Goal: Task Accomplishment & Management: Manage account settings

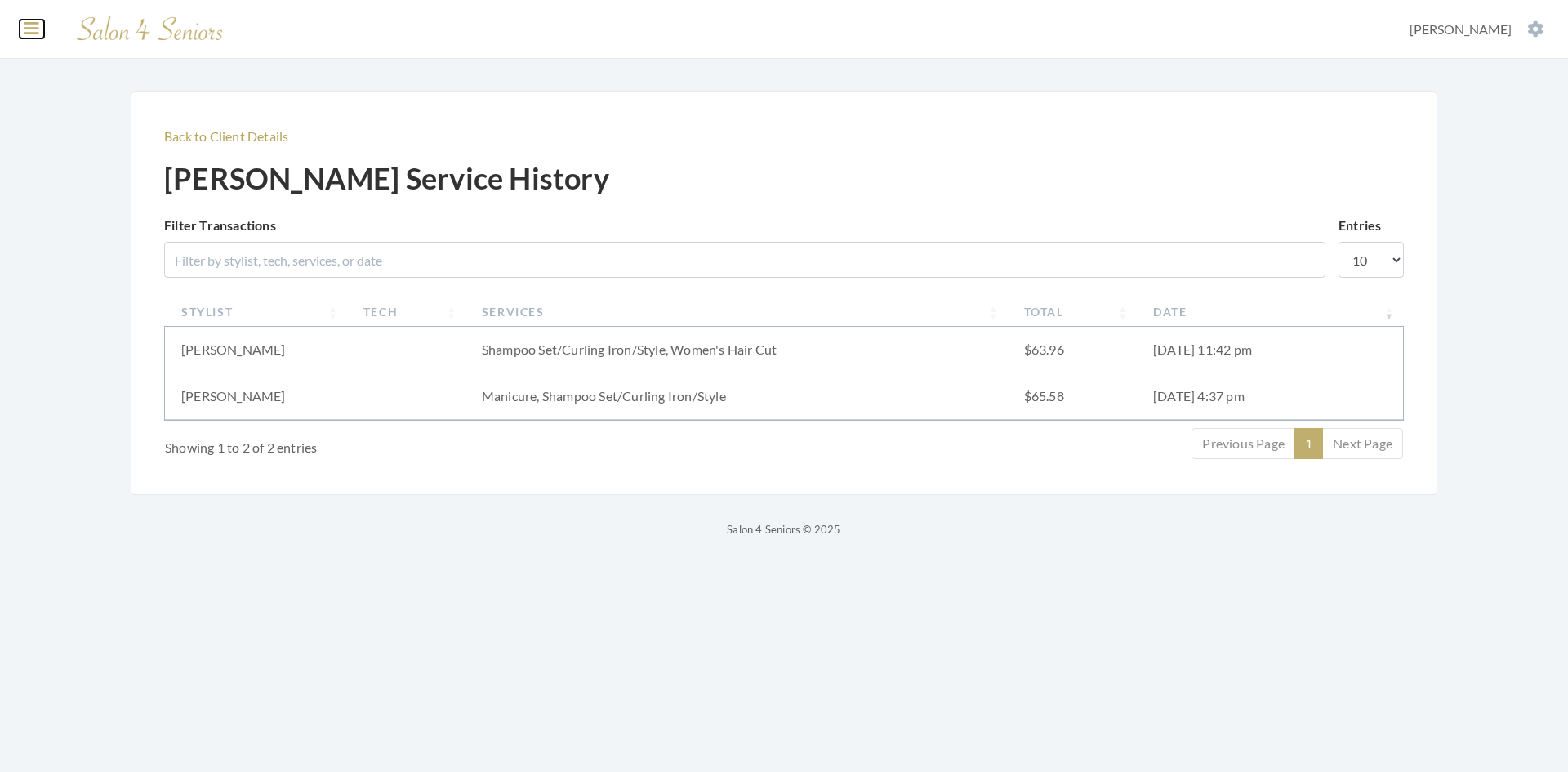
click at [31, 28] on icon at bounding box center [32, 29] width 15 height 17
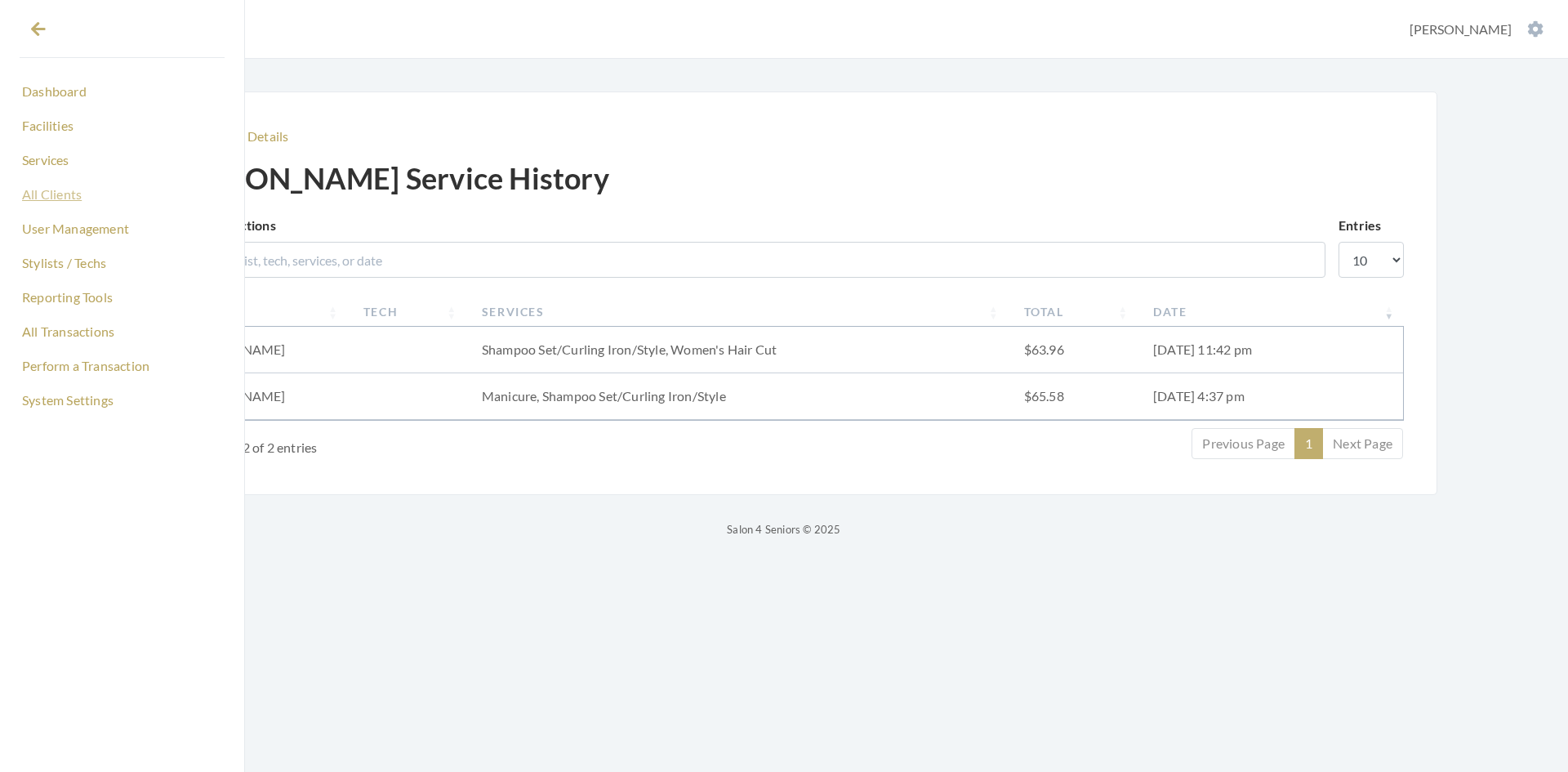
click at [63, 193] on link "All Clients" at bounding box center [122, 194] width 205 height 27
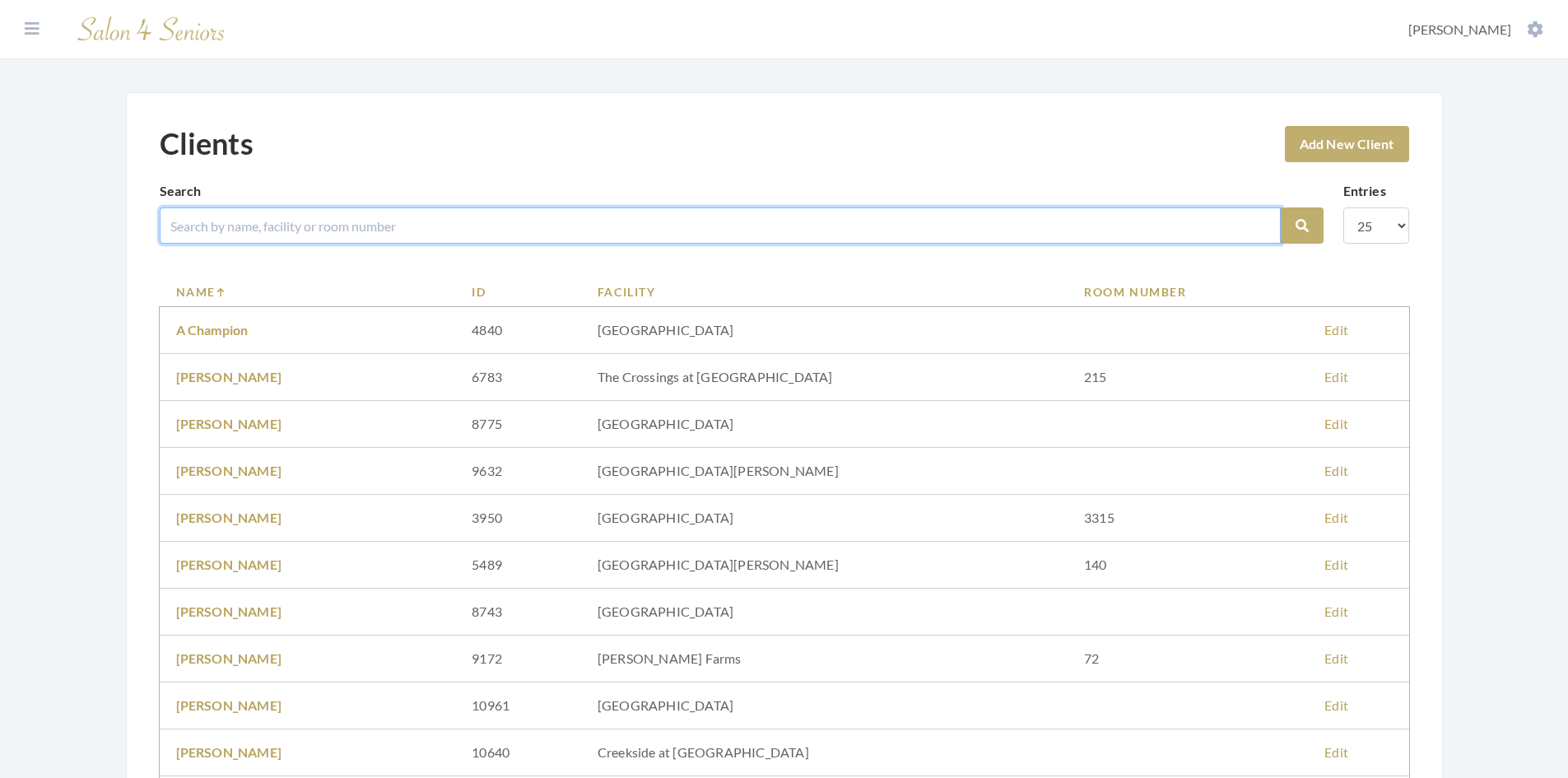
click at [257, 224] on input "search" at bounding box center [720, 225] width 1121 height 36
type input "christopher"
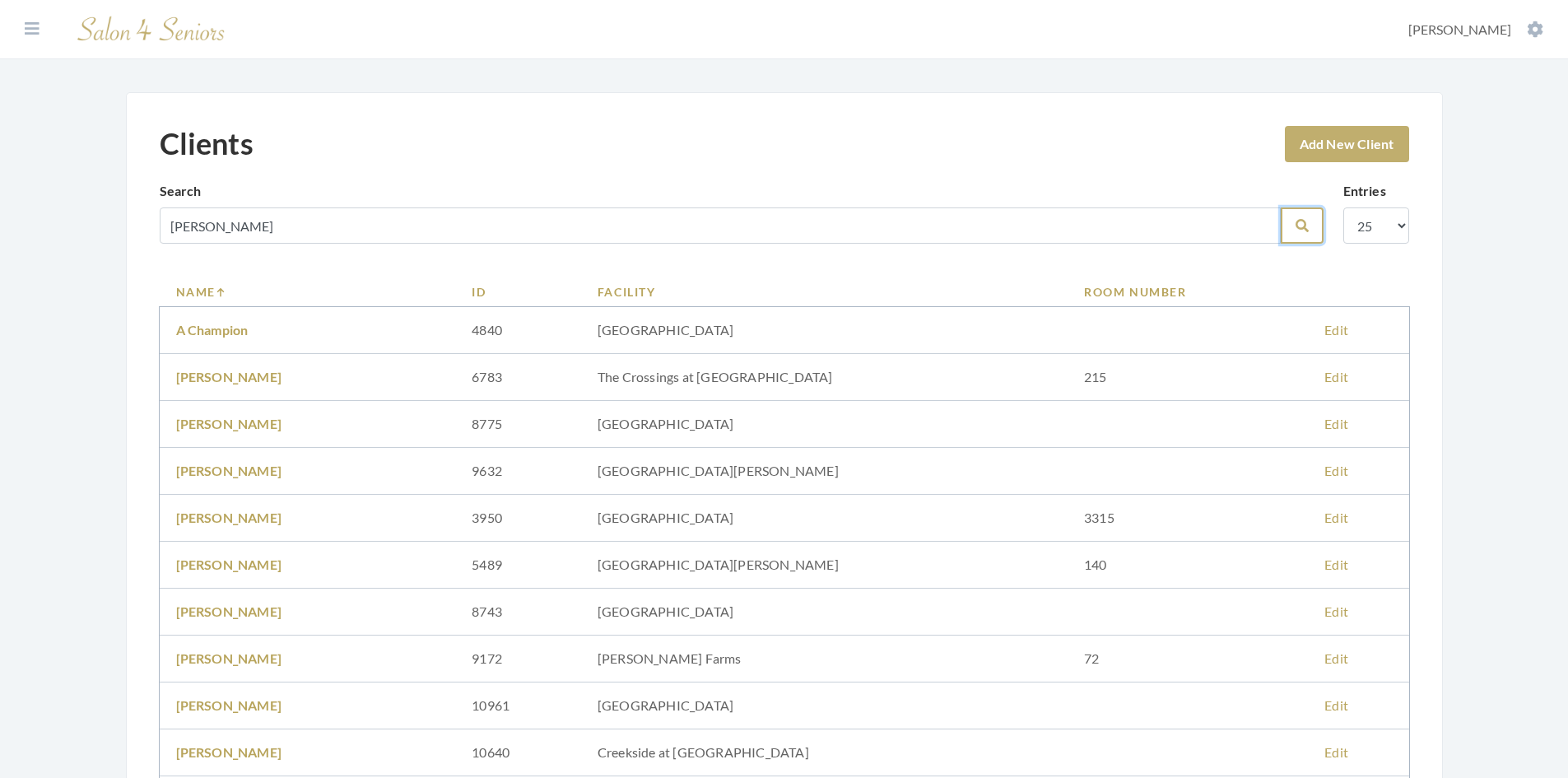
click at [1298, 235] on button "Search" at bounding box center [1301, 225] width 43 height 36
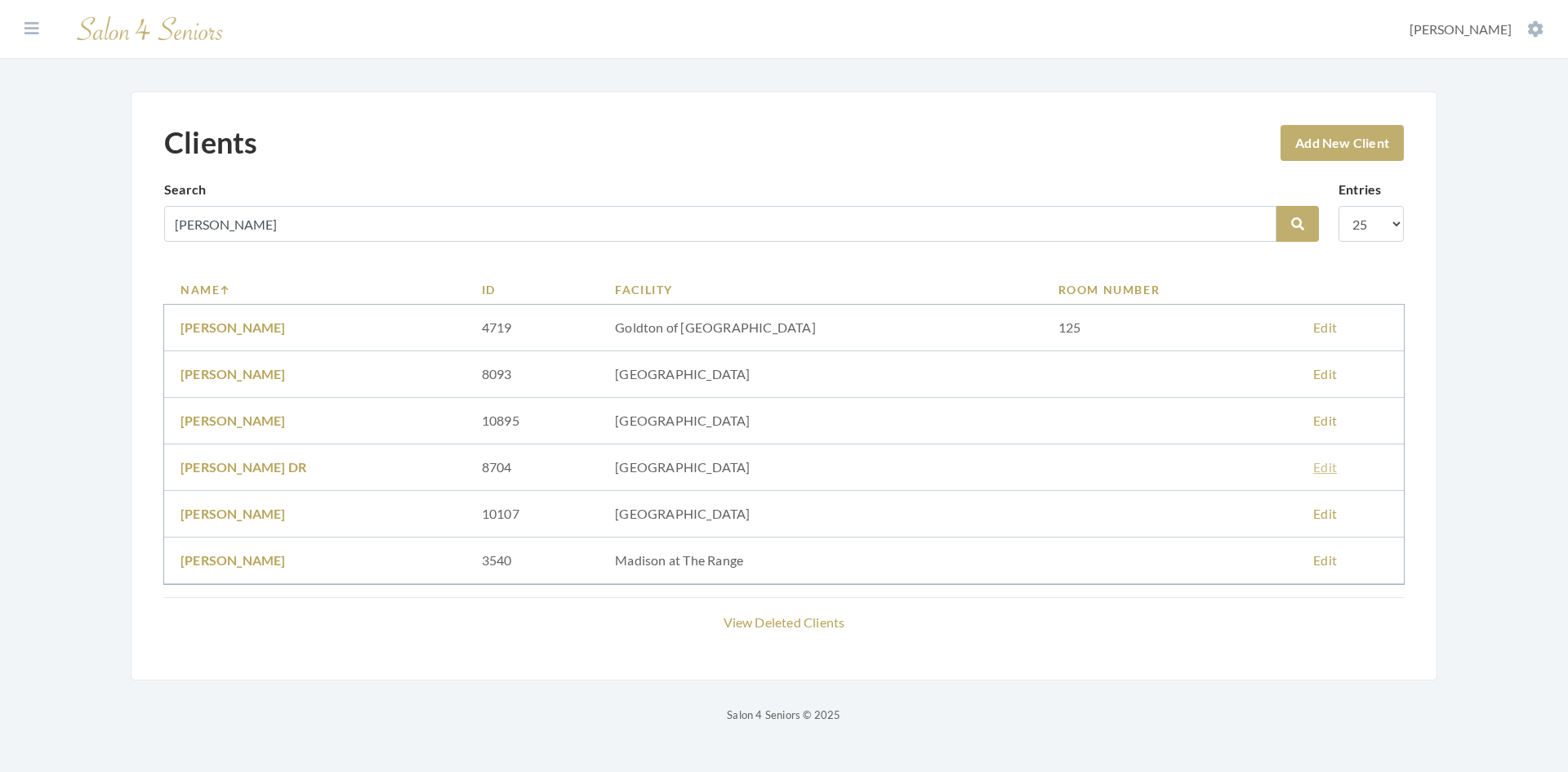
click at [1318, 468] on link "Edit" at bounding box center [1325, 466] width 24 height 16
click at [289, 469] on link "Christopher Neil DR" at bounding box center [244, 466] width 126 height 16
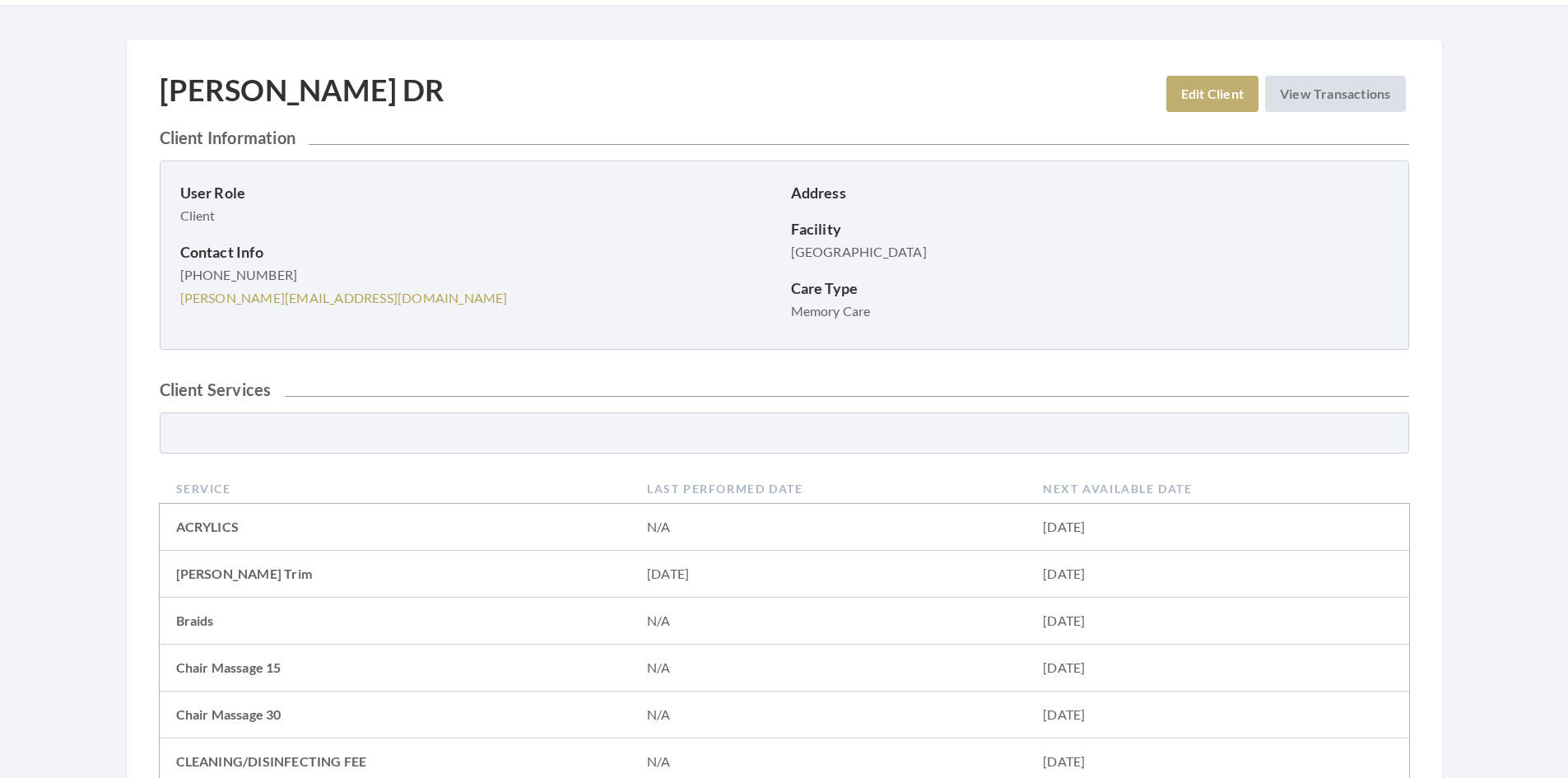
scroll to position [82, 0]
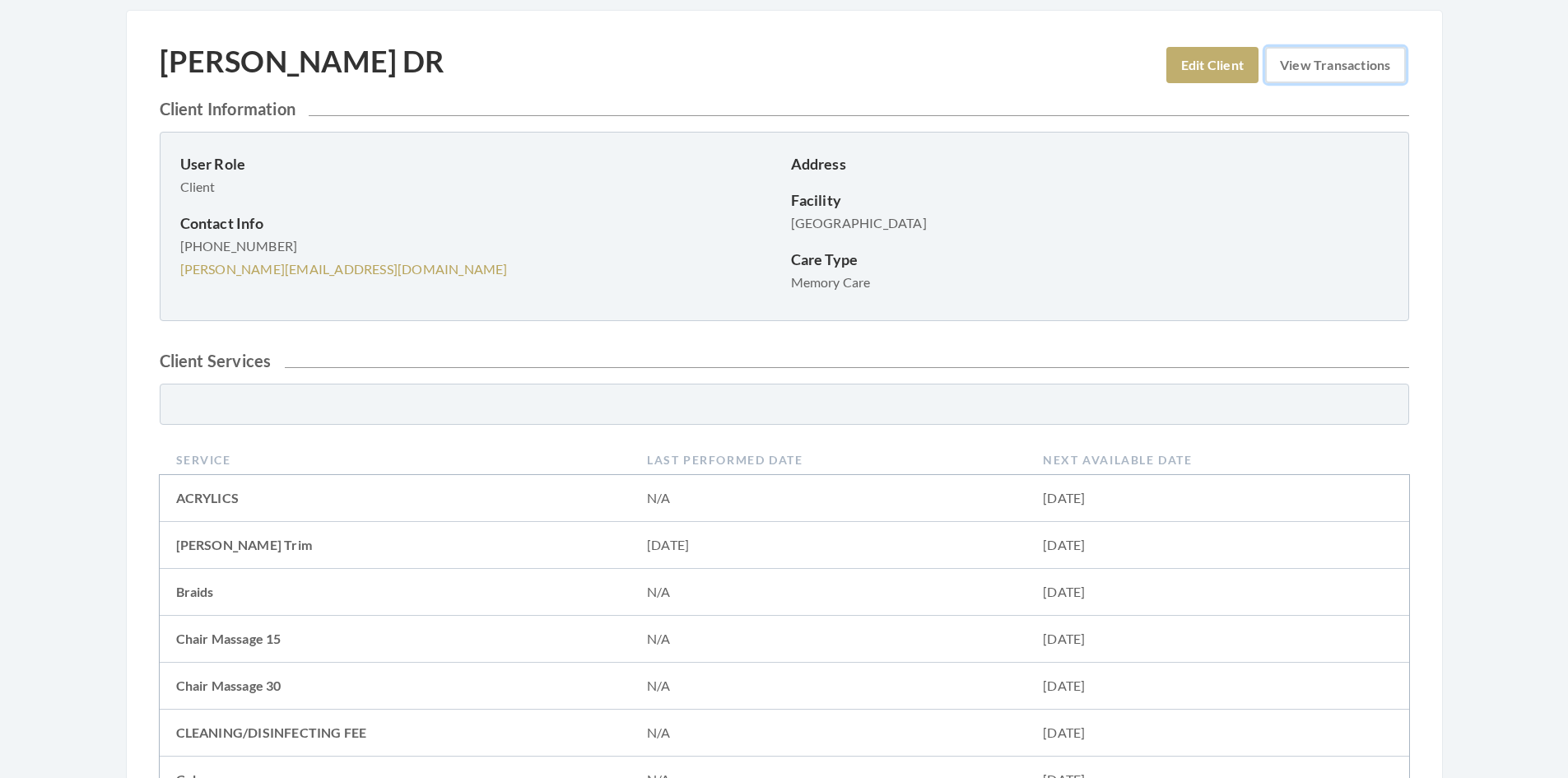
click at [1382, 62] on link "View Transactions" at bounding box center [1335, 64] width 140 height 36
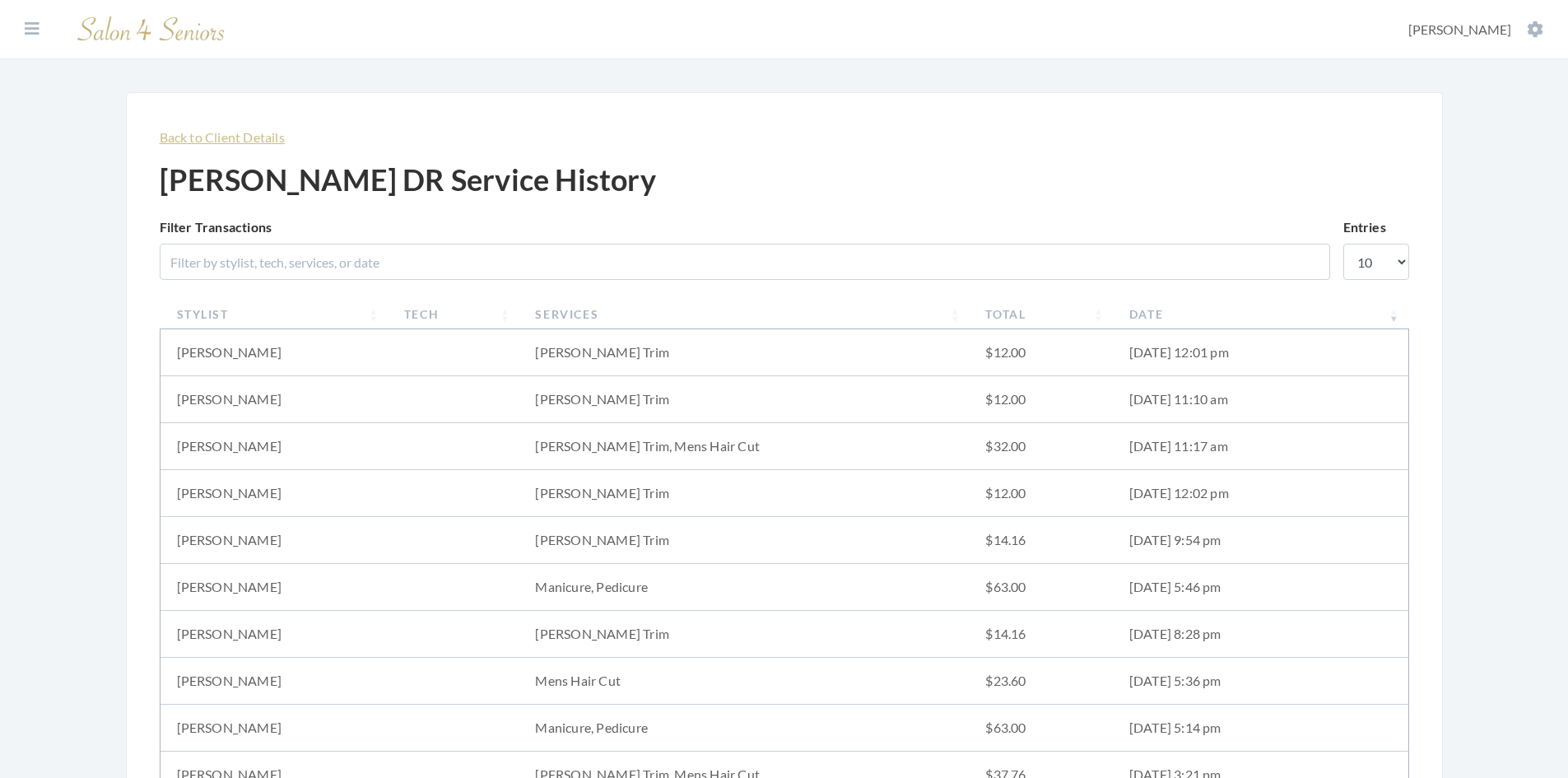
click at [204, 135] on link "Back to Client Details" at bounding box center [222, 137] width 125 height 16
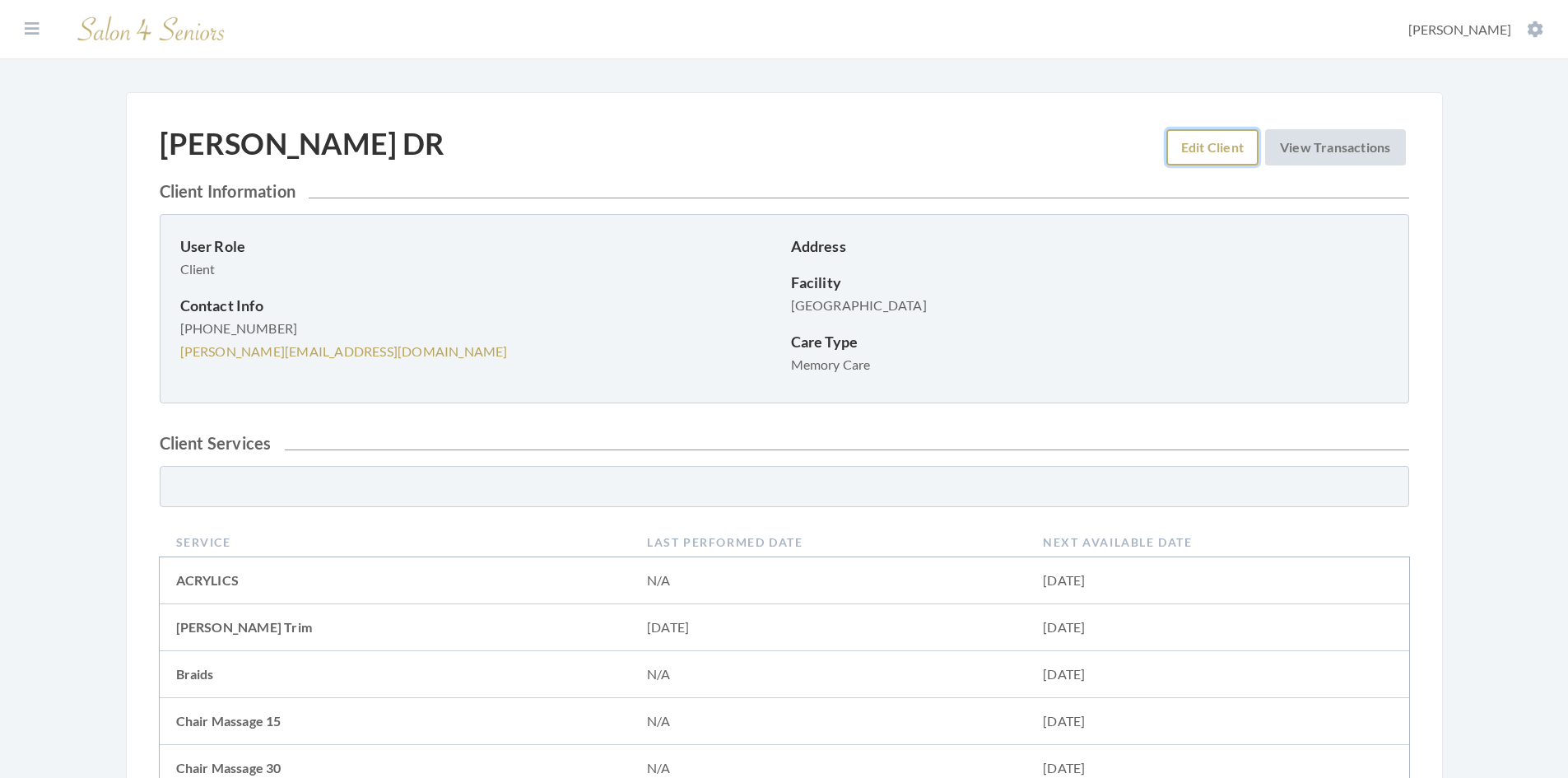
click at [1183, 155] on link "Edit Client" at bounding box center [1213, 147] width 92 height 36
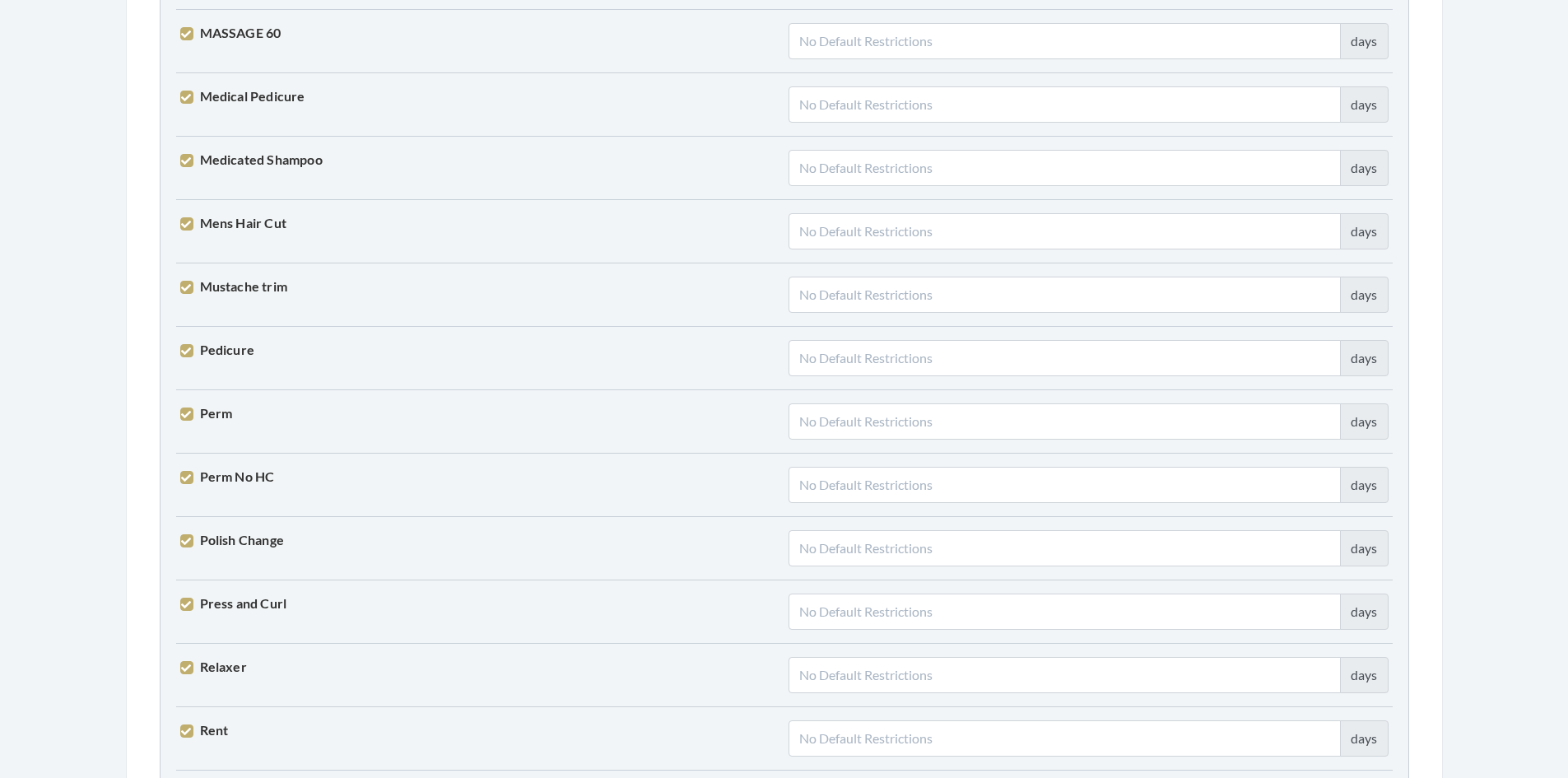
scroll to position [2902, 0]
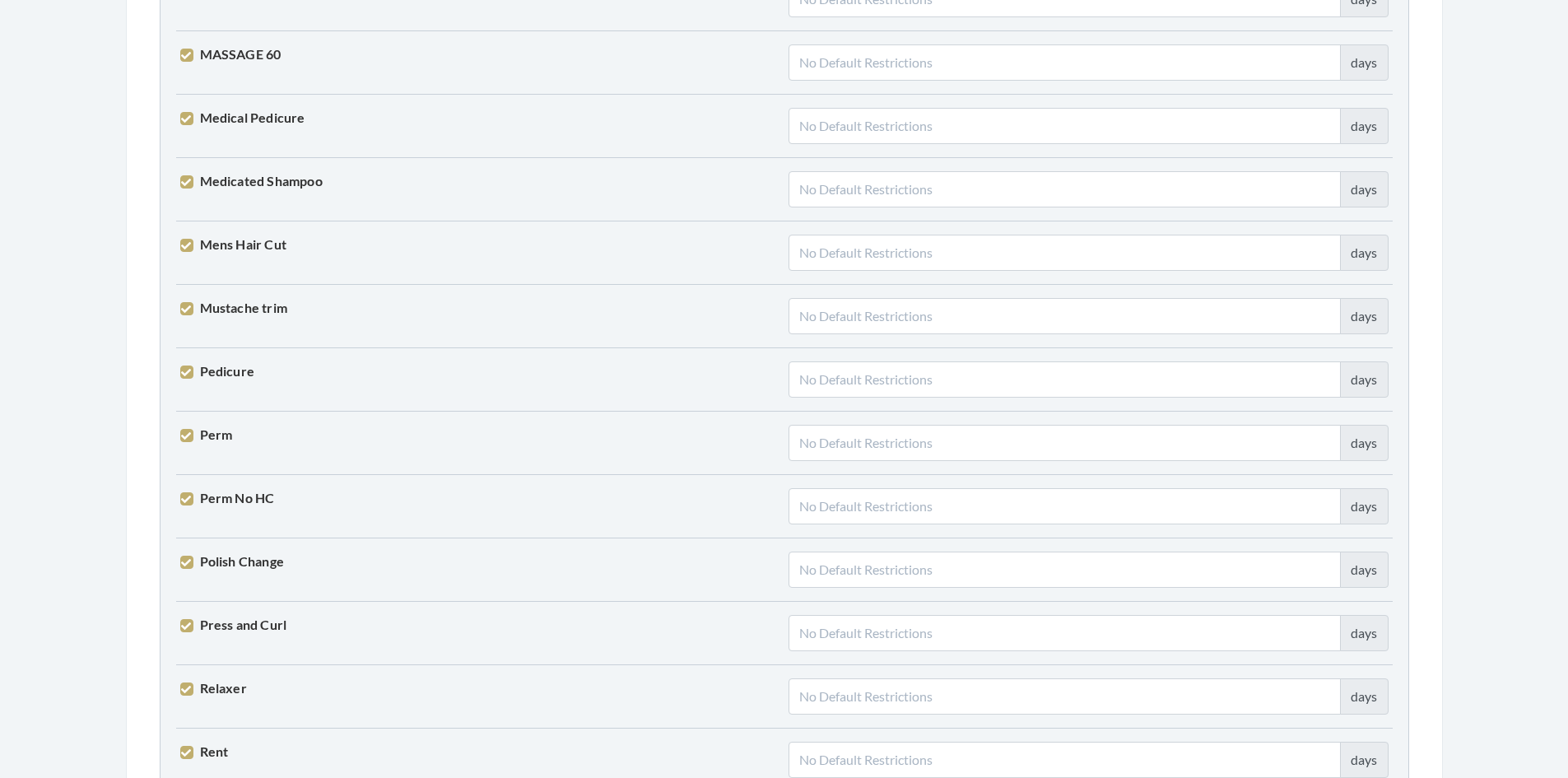
click at [192, 372] on label "Pedicure" at bounding box center [218, 371] width 75 height 20
checkbox input "false"
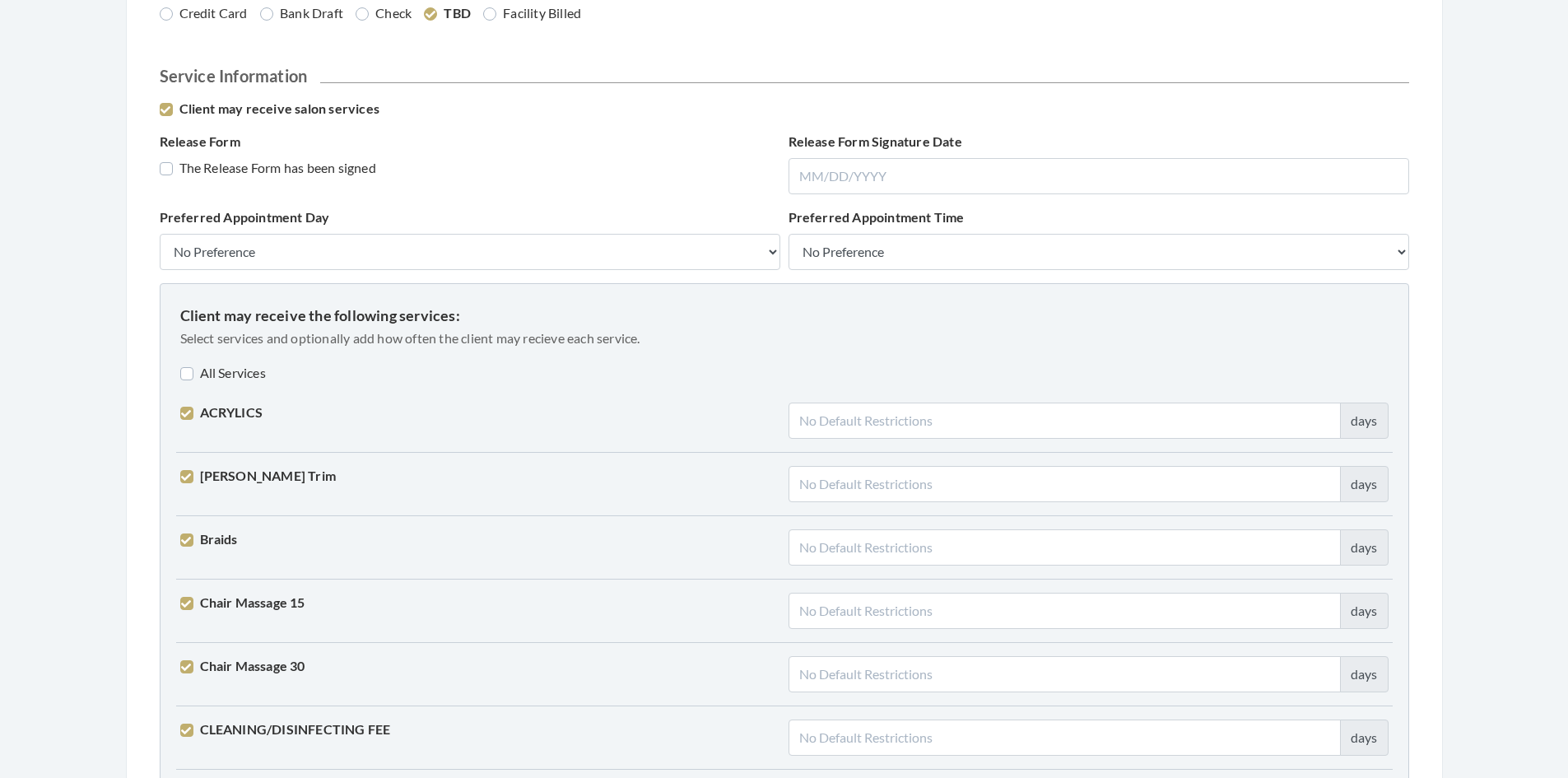
scroll to position [1091, 0]
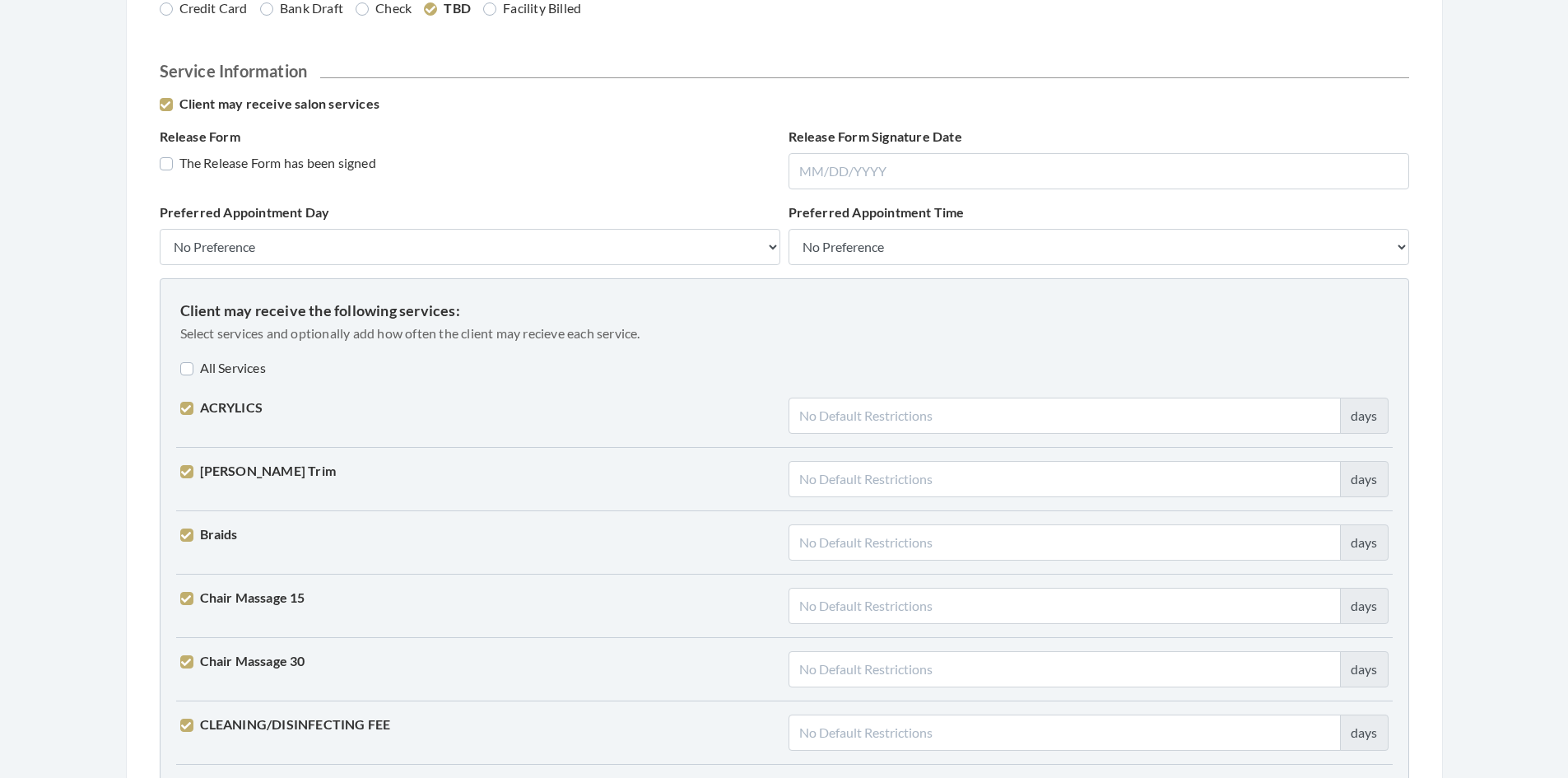
click at [190, 369] on label "All Services" at bounding box center [223, 368] width 85 height 20
checkbox input "true"
click at [189, 369] on label "All Services" at bounding box center [226, 368] width 90 height 20
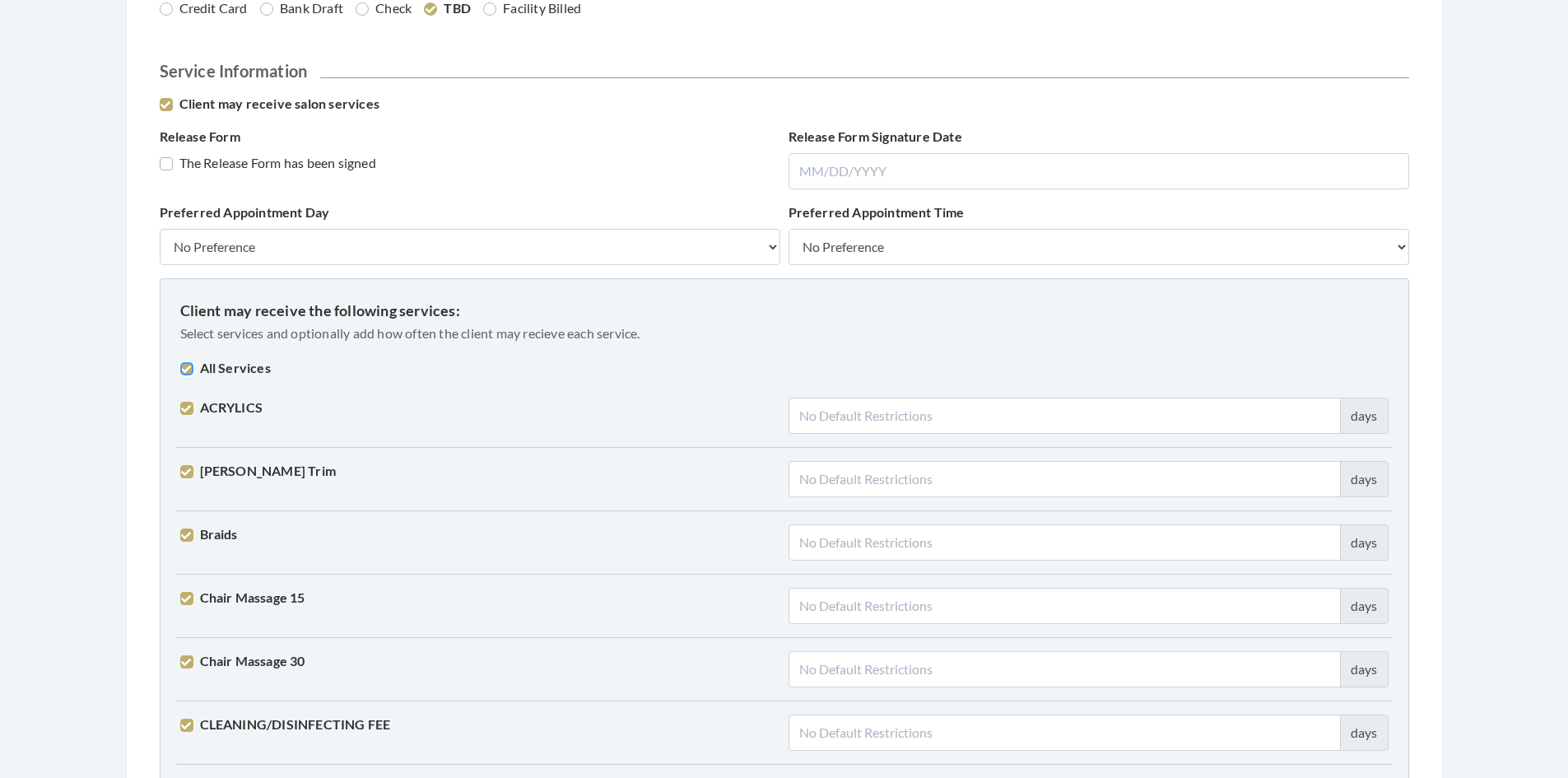
checkbox input "false"
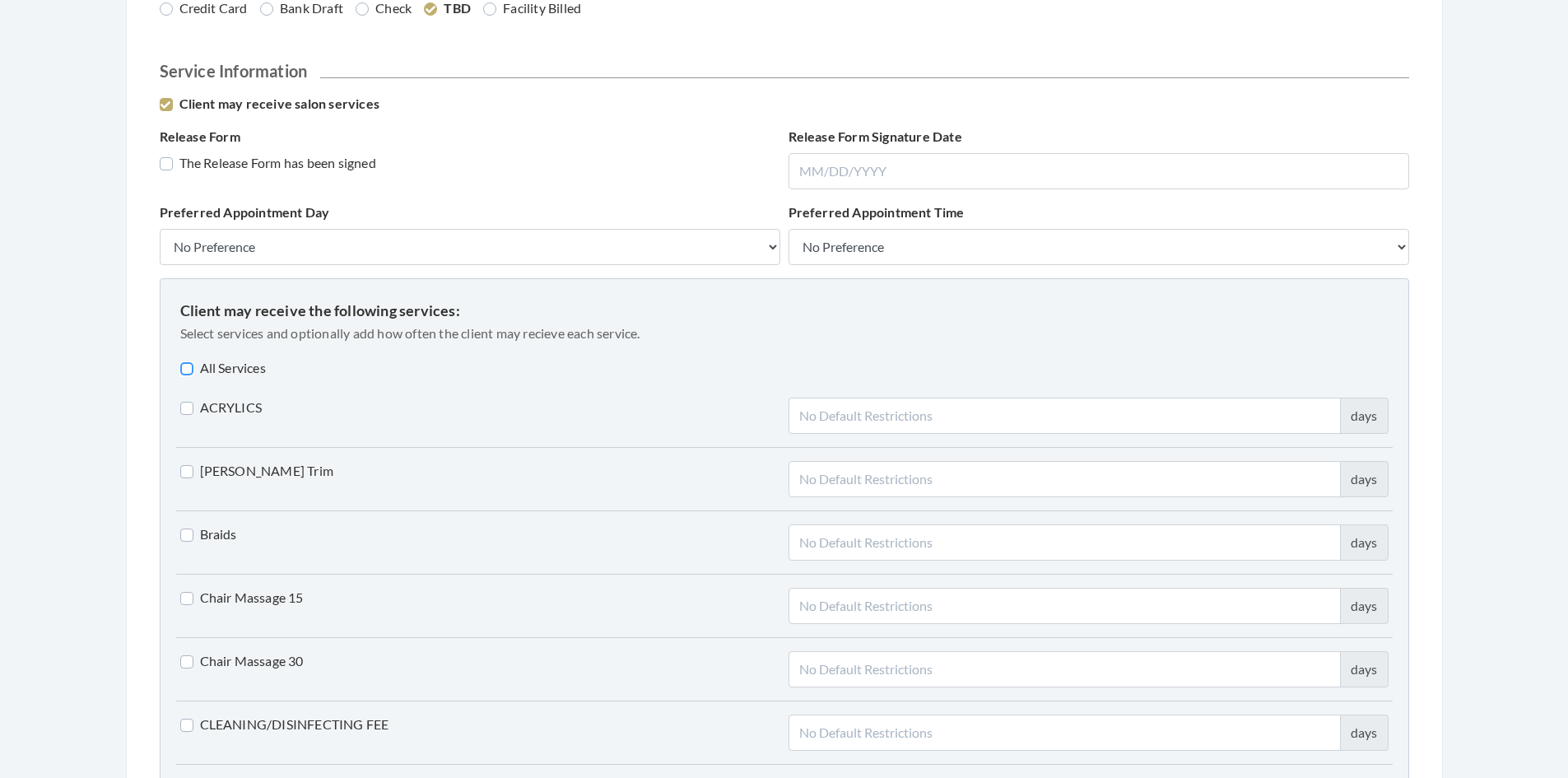
checkbox input "false"
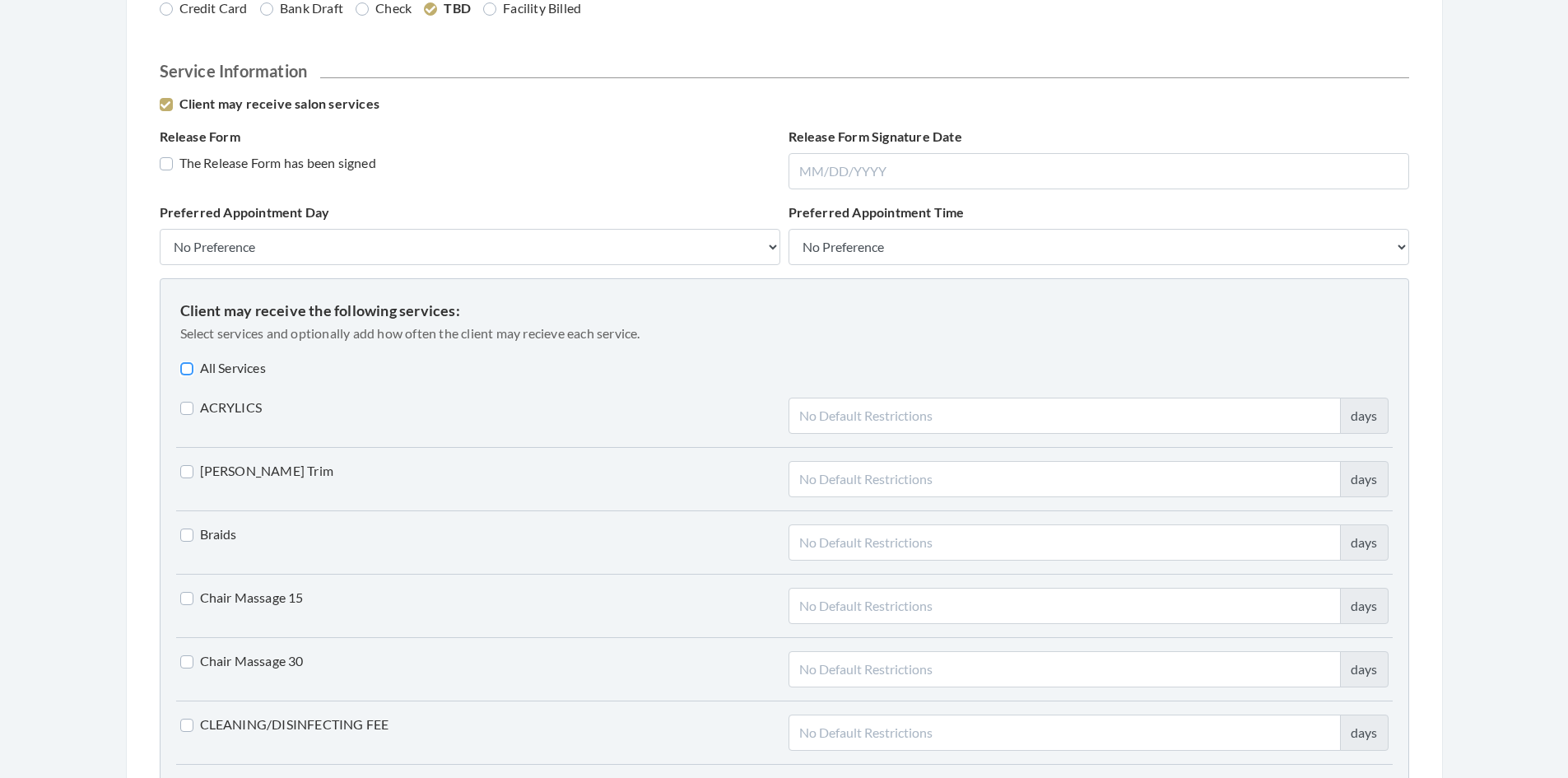
checkbox input "false"
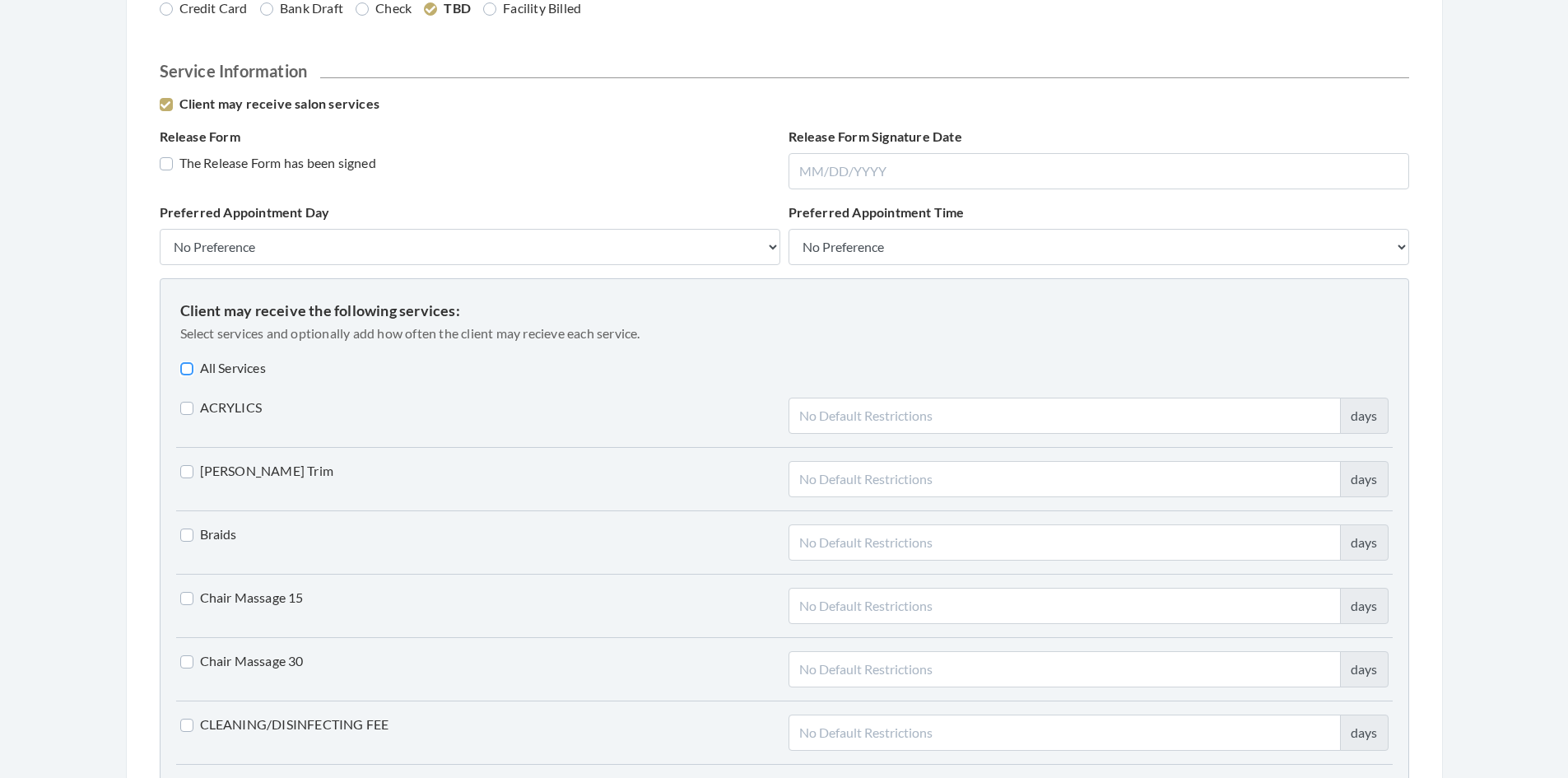
checkbox input "false"
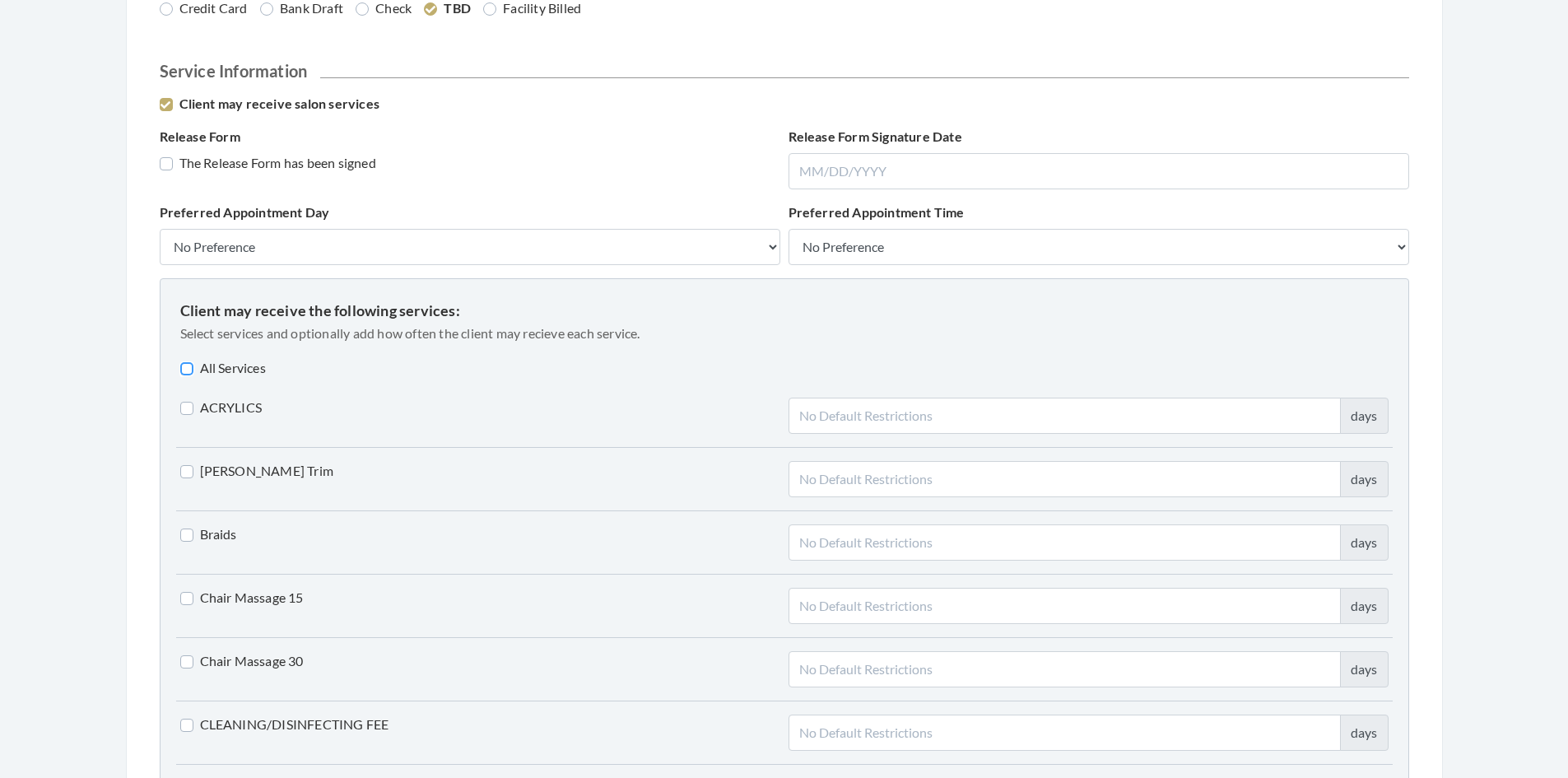
checkbox input "false"
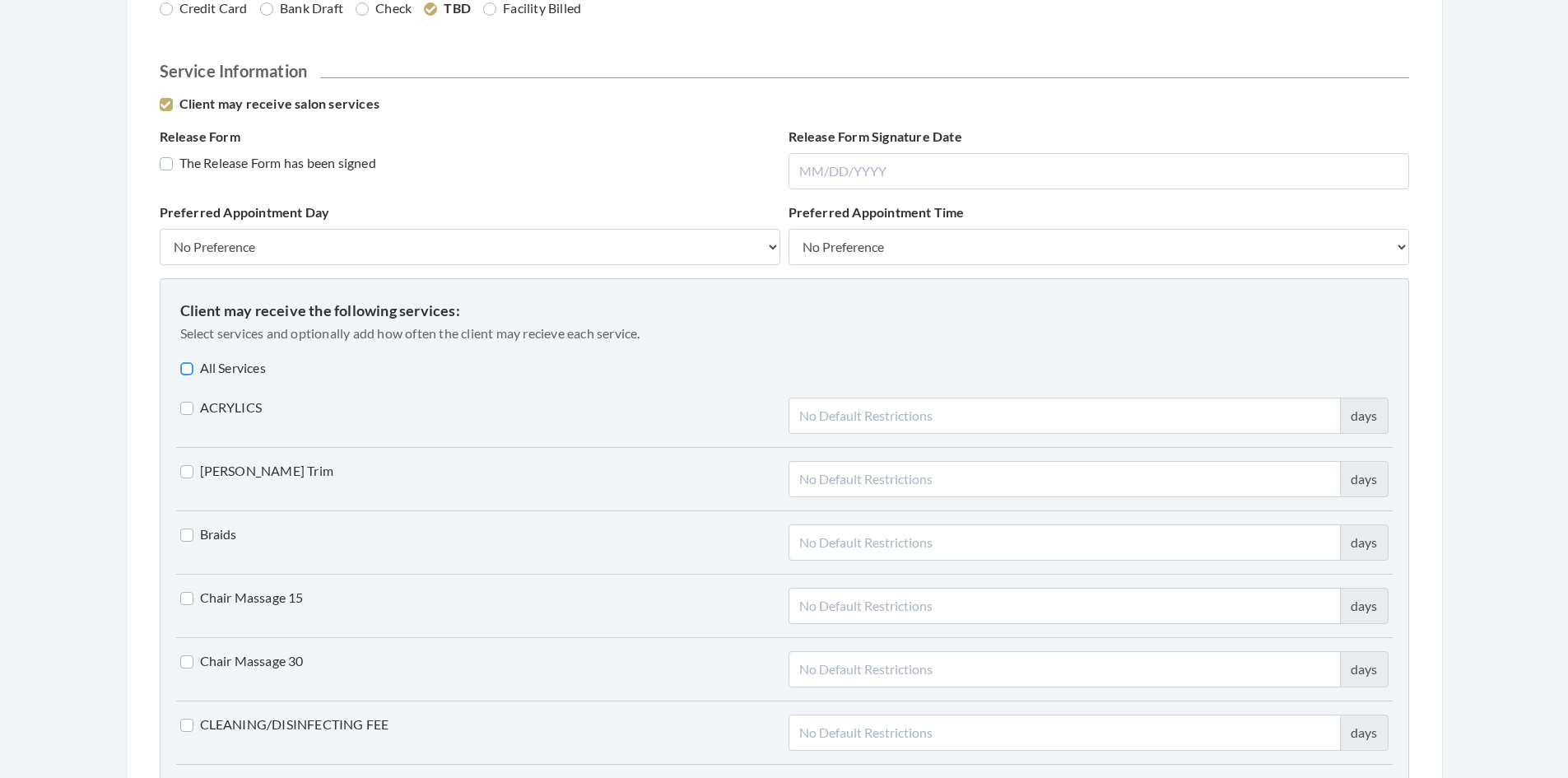
checkbox input "false"
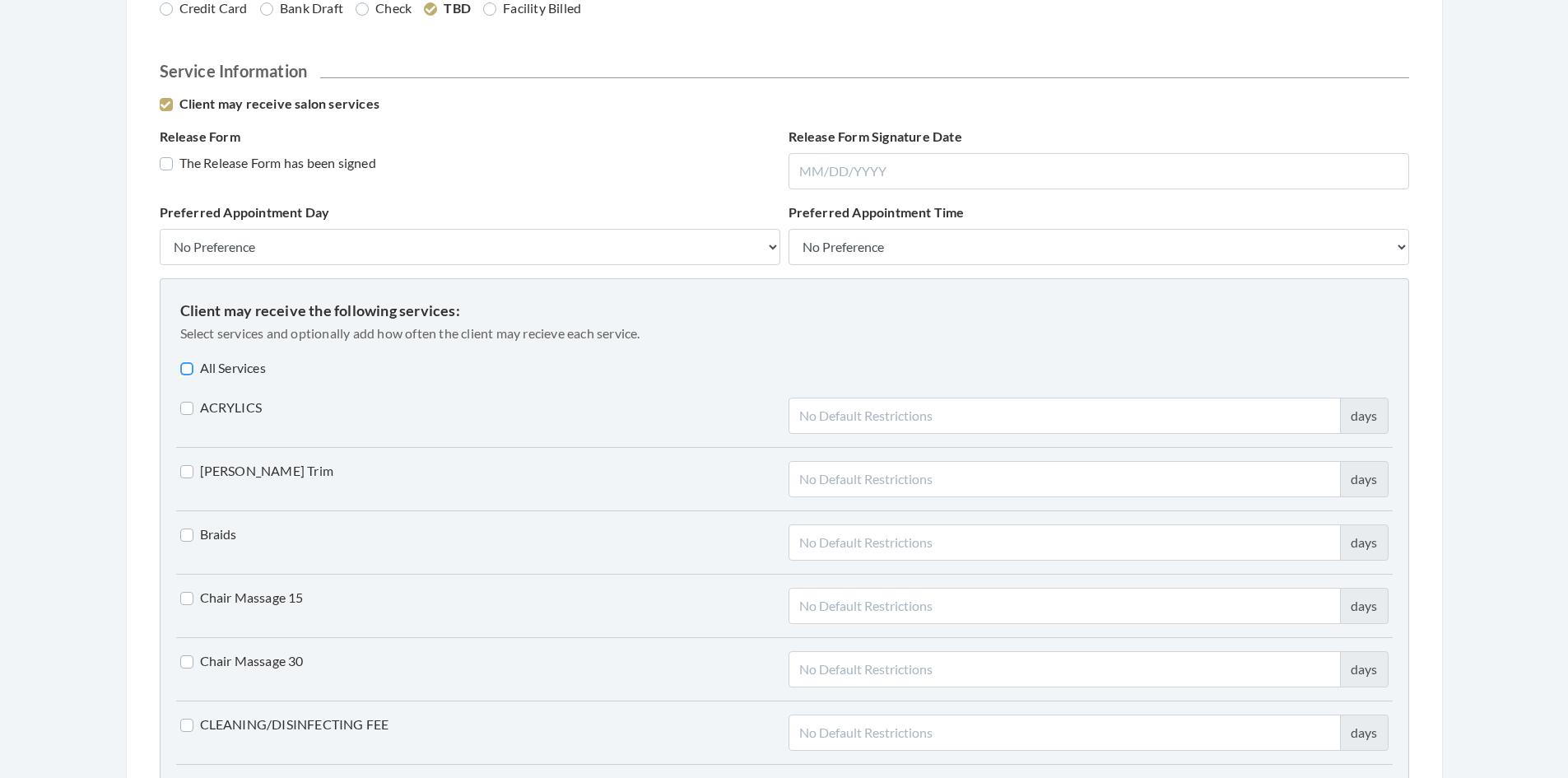
checkbox input "false"
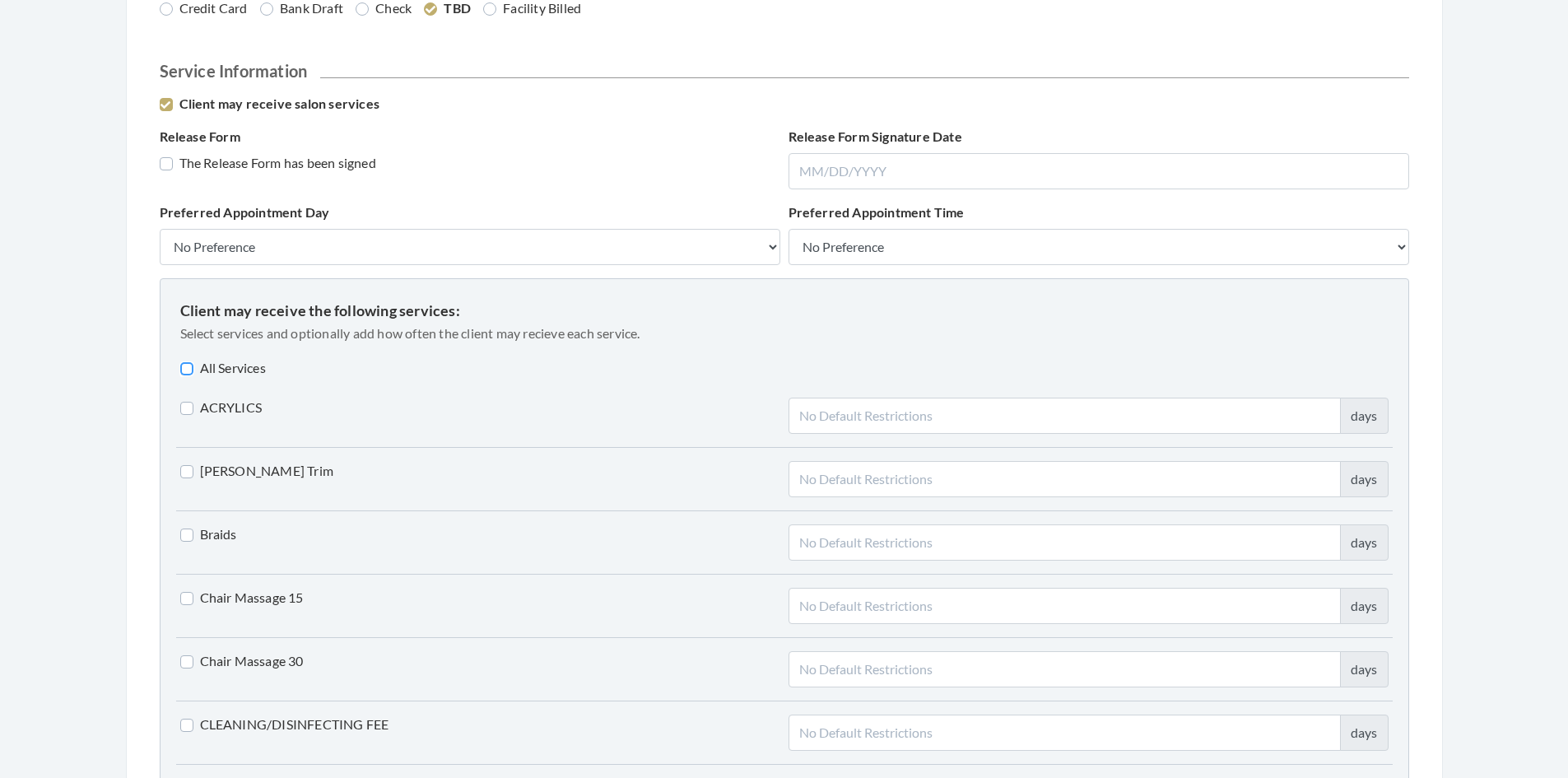
checkbox input "false"
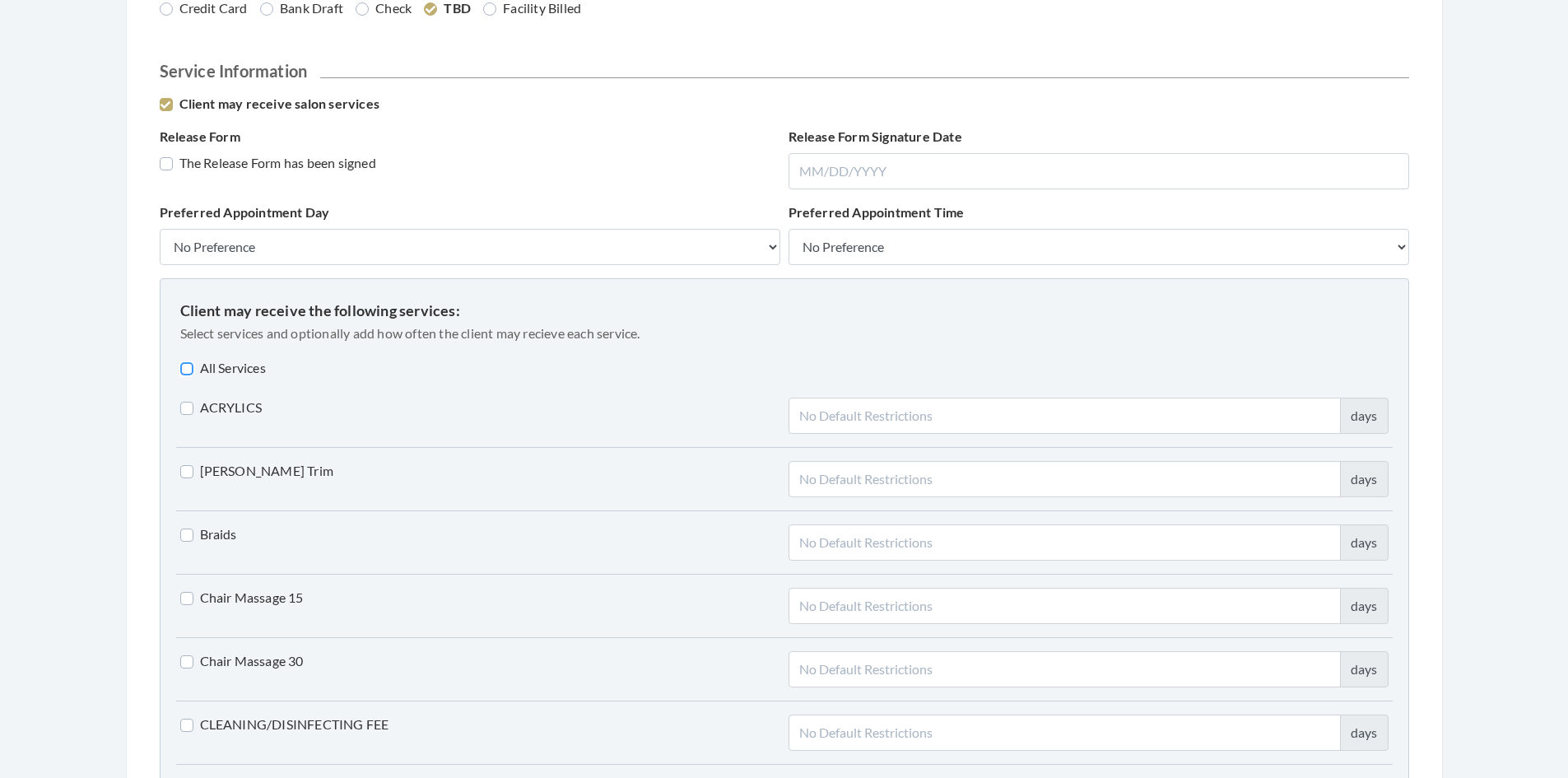
checkbox input "false"
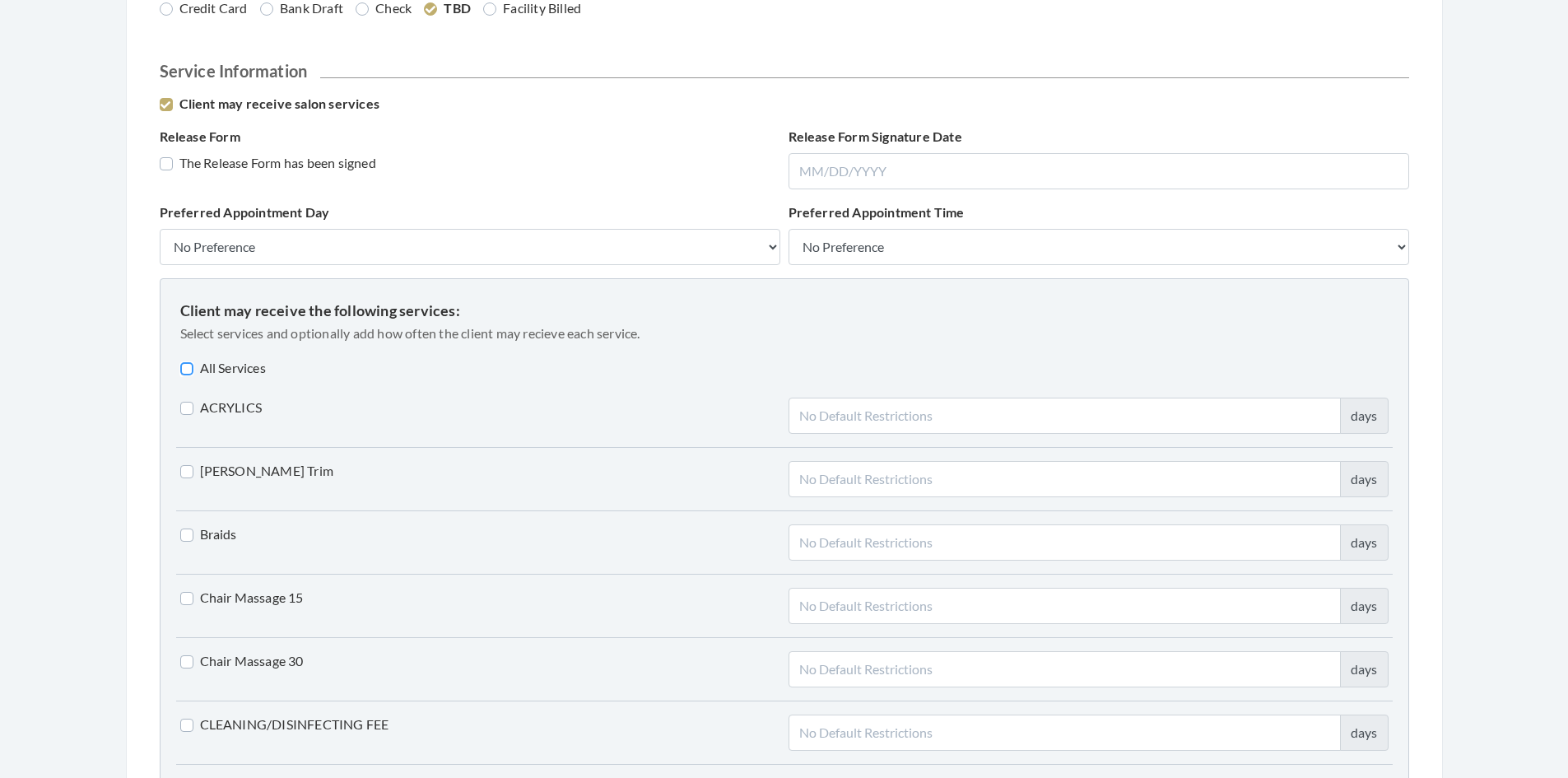
checkbox input "false"
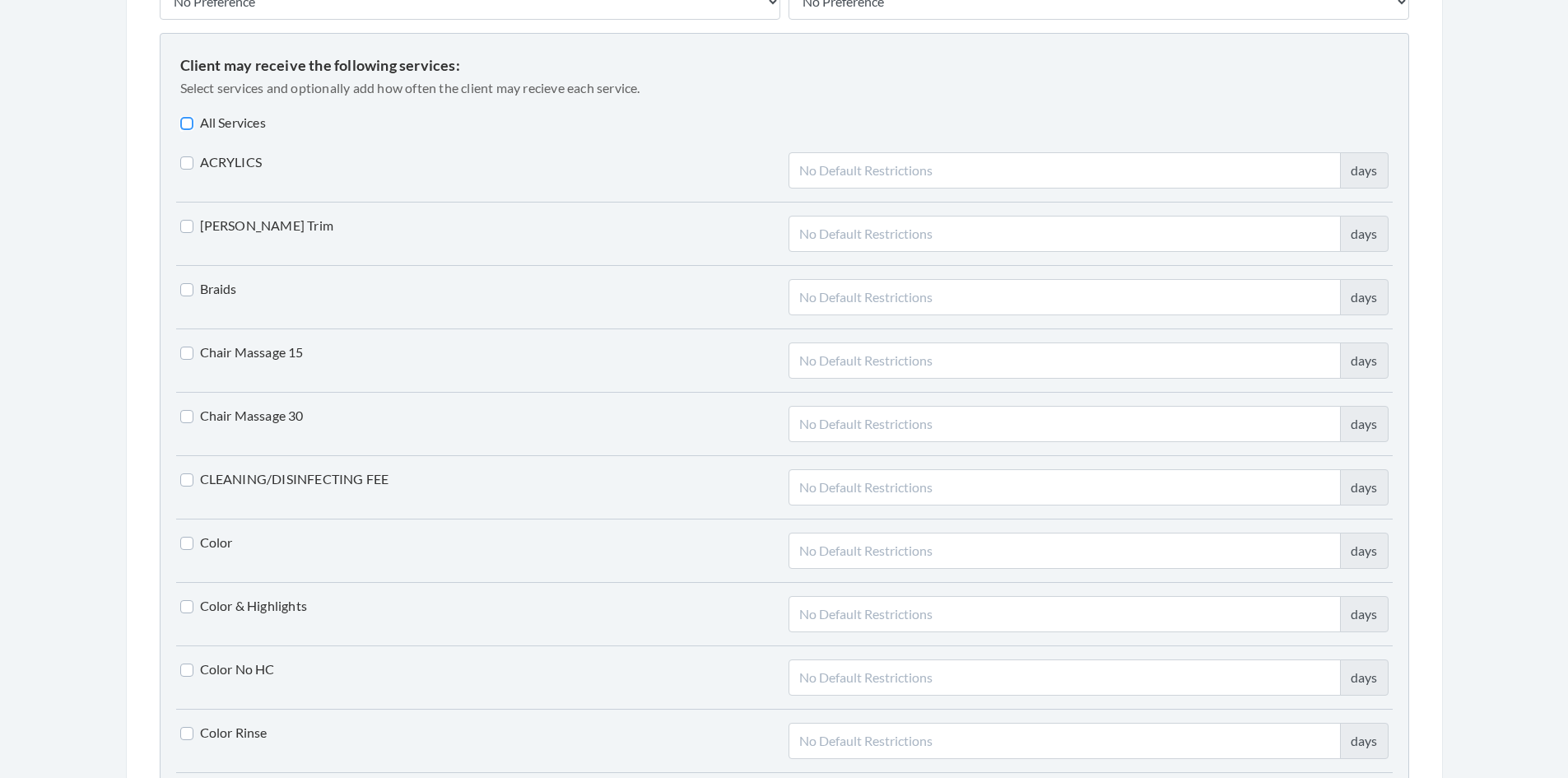
scroll to position [1338, 0]
click at [190, 221] on label "[PERSON_NAME] Trim" at bounding box center [257, 224] width 154 height 20
checkbox input "true"
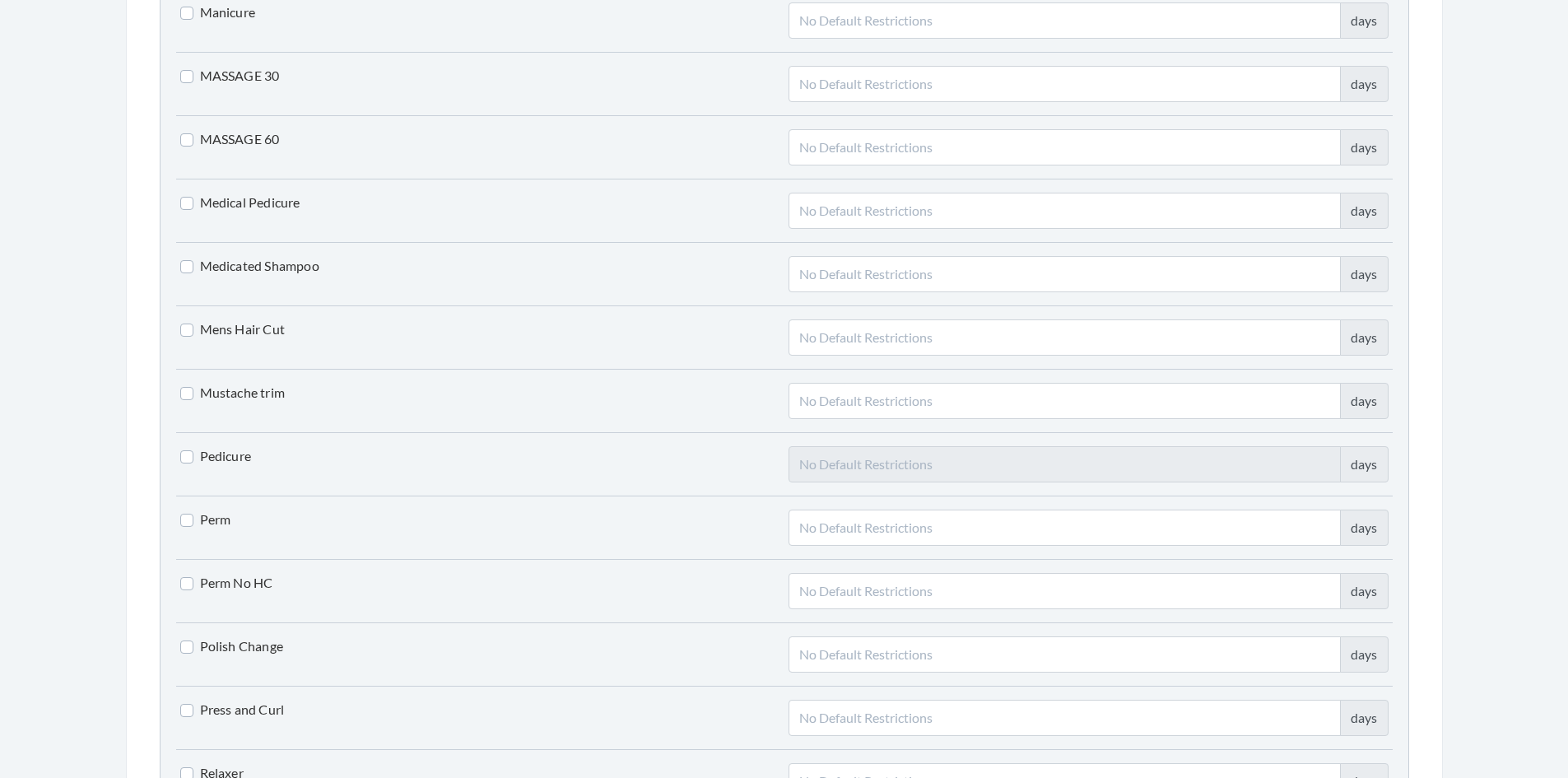
scroll to position [2820, 0]
click at [184, 329] on label "Mens Hair Cut" at bounding box center [233, 327] width 105 height 20
checkbox input "true"
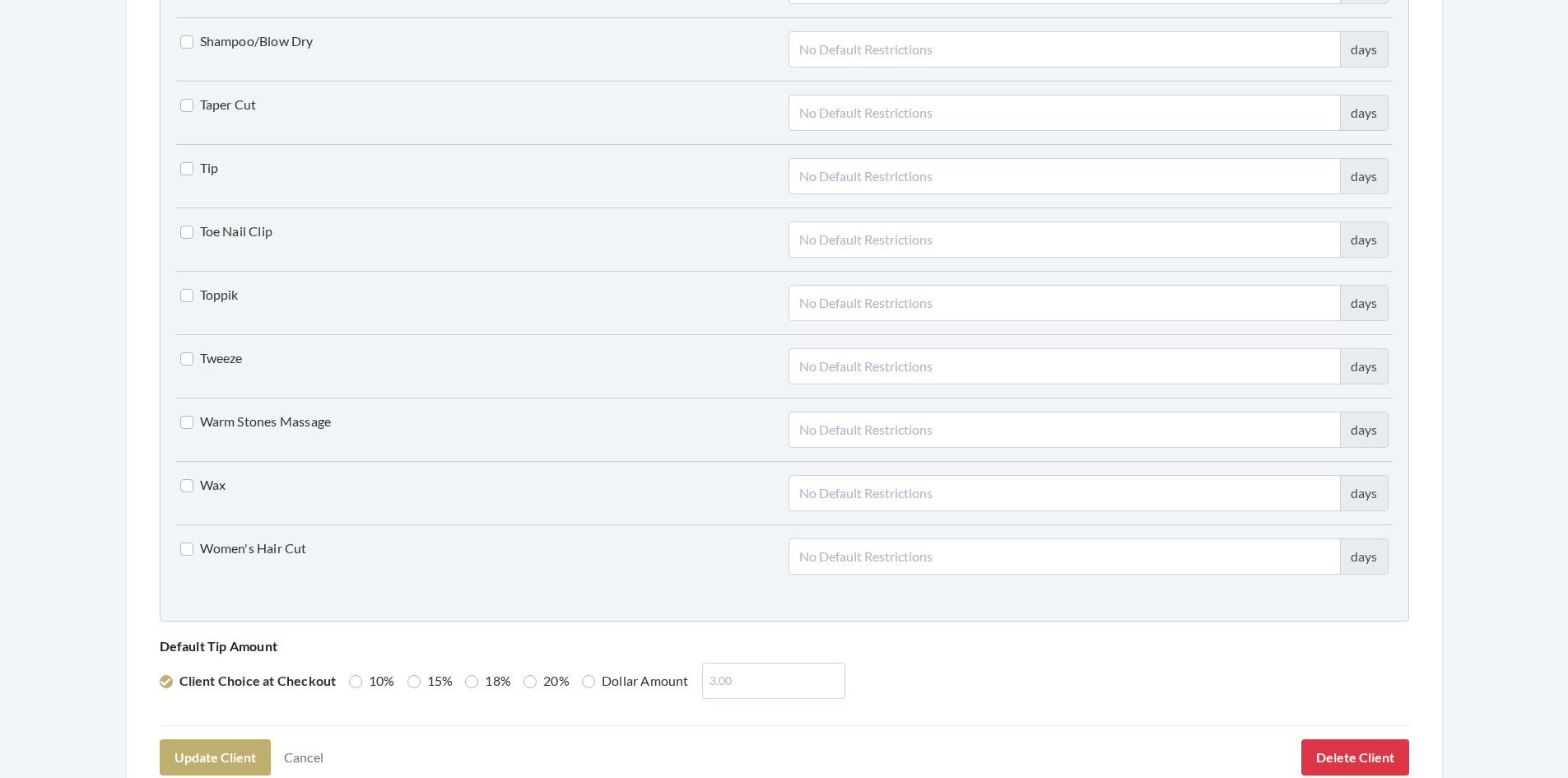
scroll to position [4054, 0]
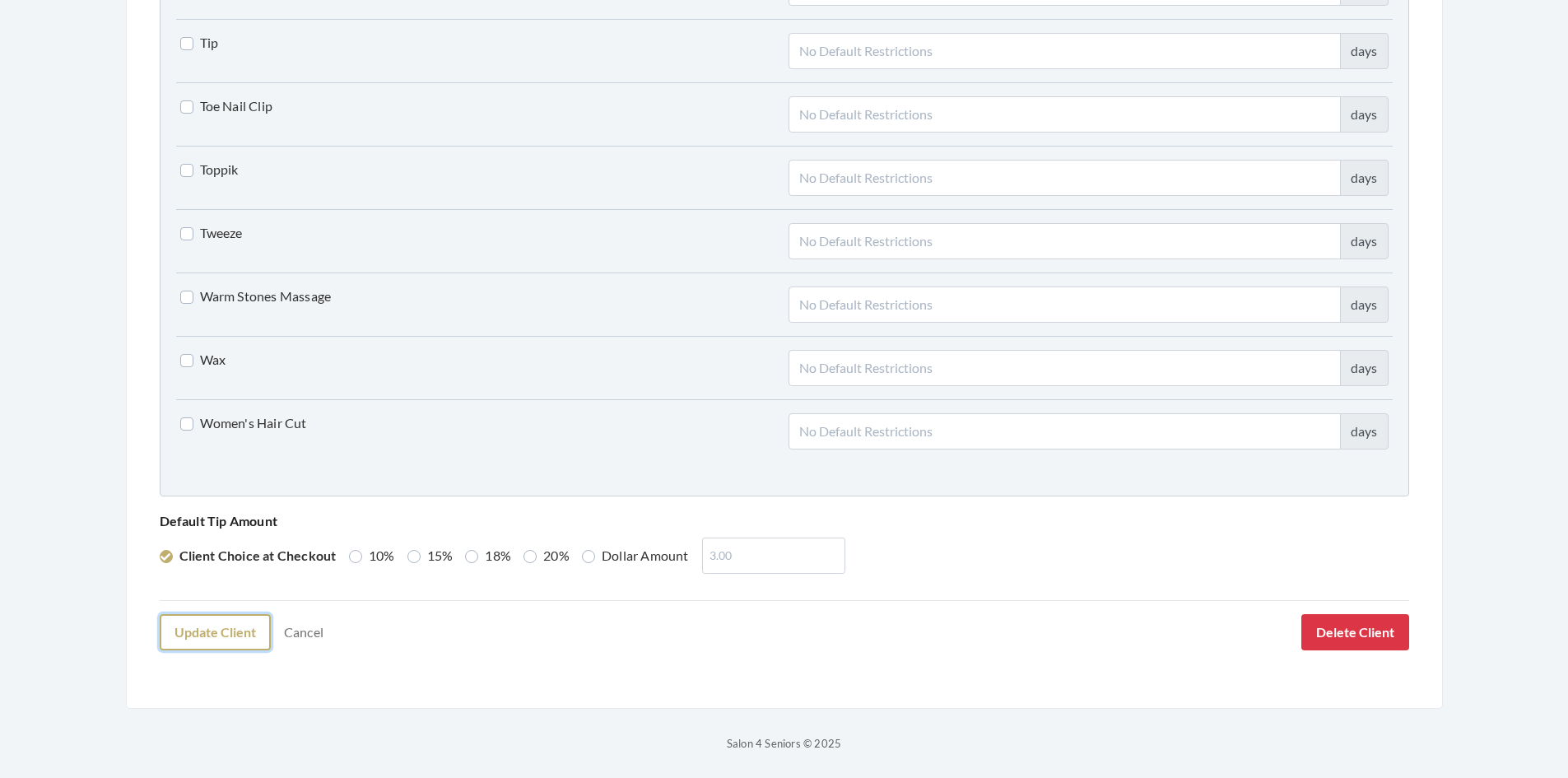
click at [230, 631] on button "Update Client" at bounding box center [215, 632] width 111 height 36
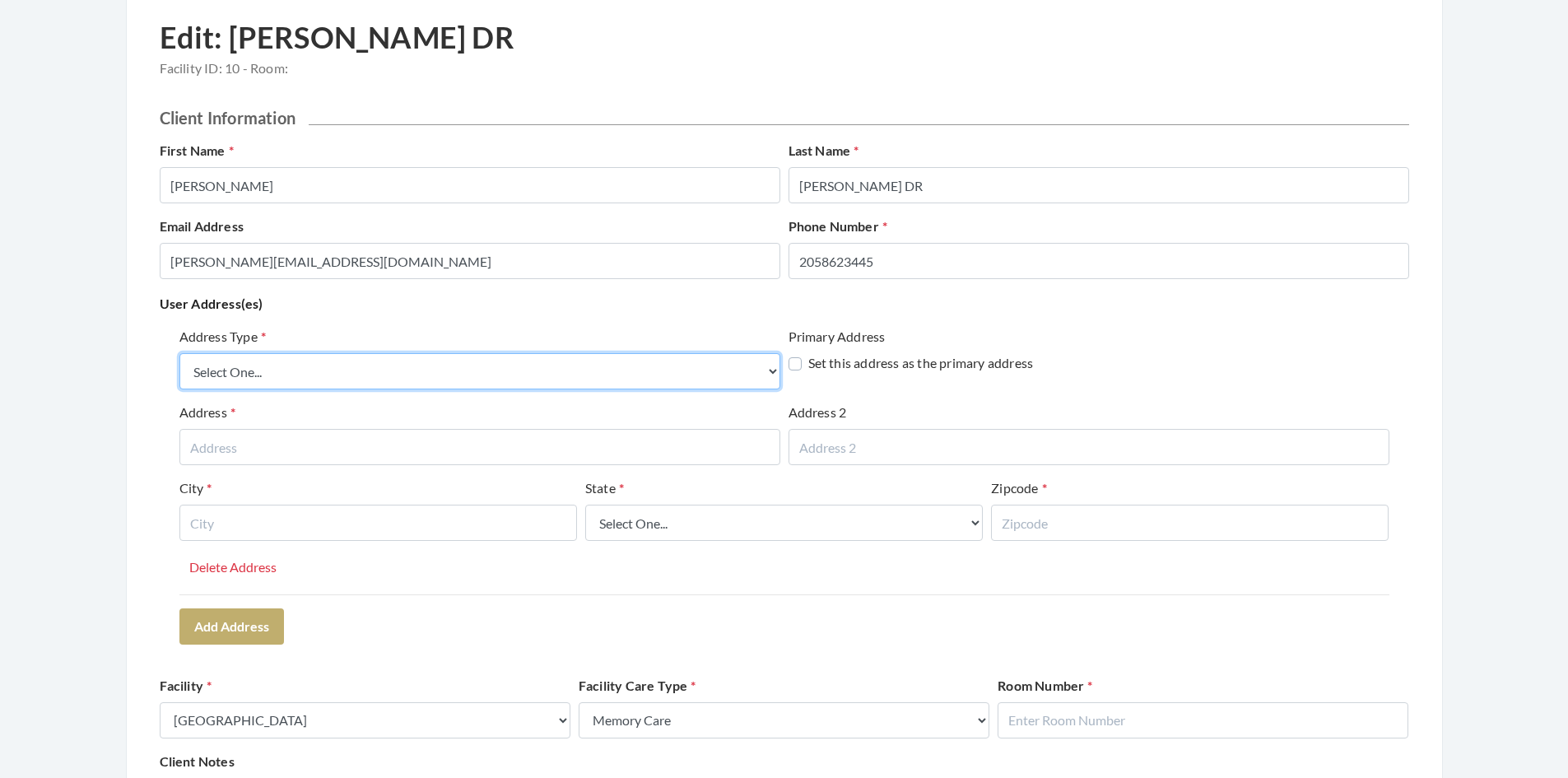
scroll to position [89, 0]
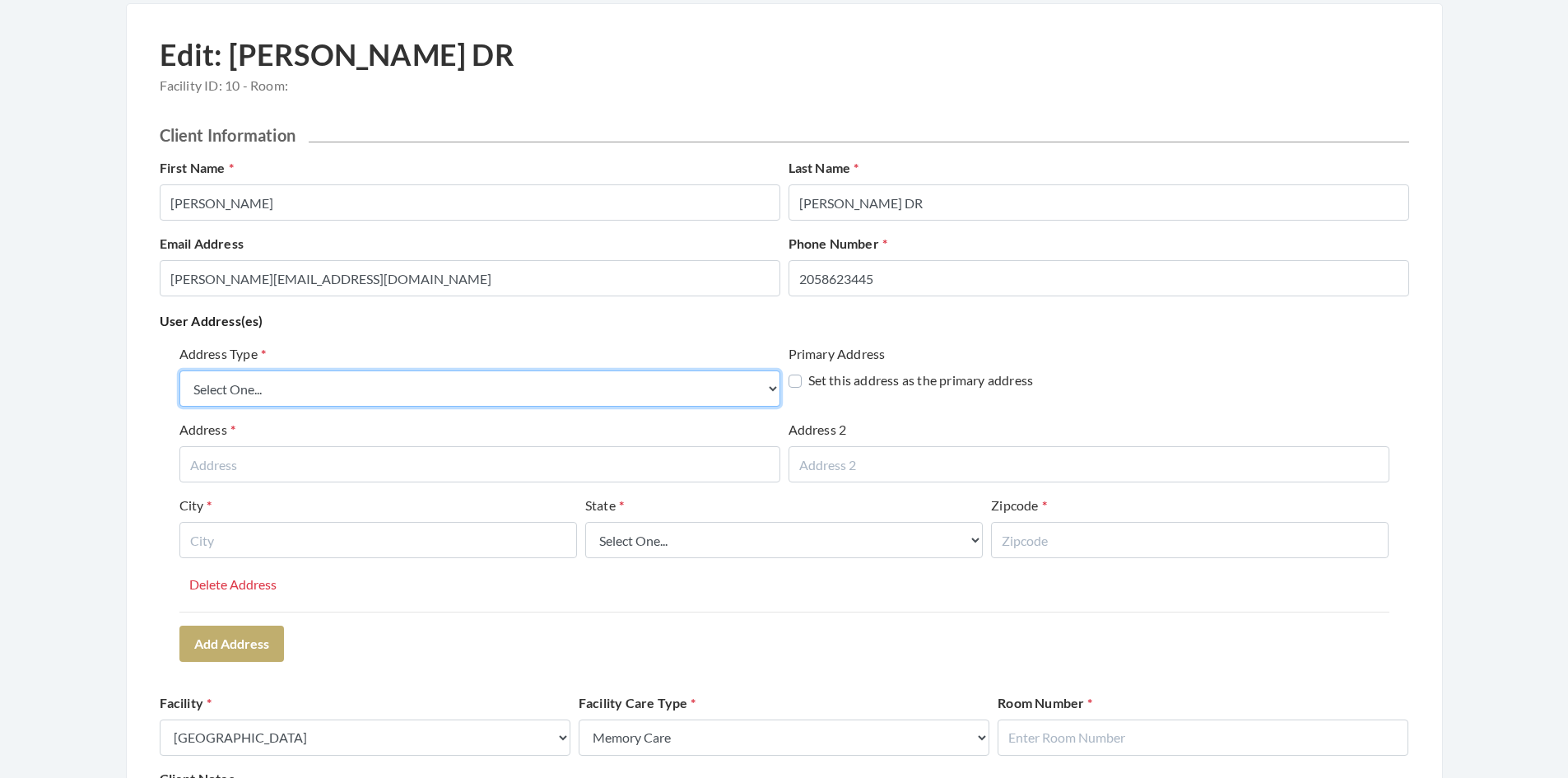
click at [308, 378] on select "Select One... Office Address Home Address Billing Address" at bounding box center [480, 388] width 601 height 36
select select "office"
click at [180, 370] on select "Select One... Office Address Home Address Billing Address" at bounding box center [480, 388] width 601 height 36
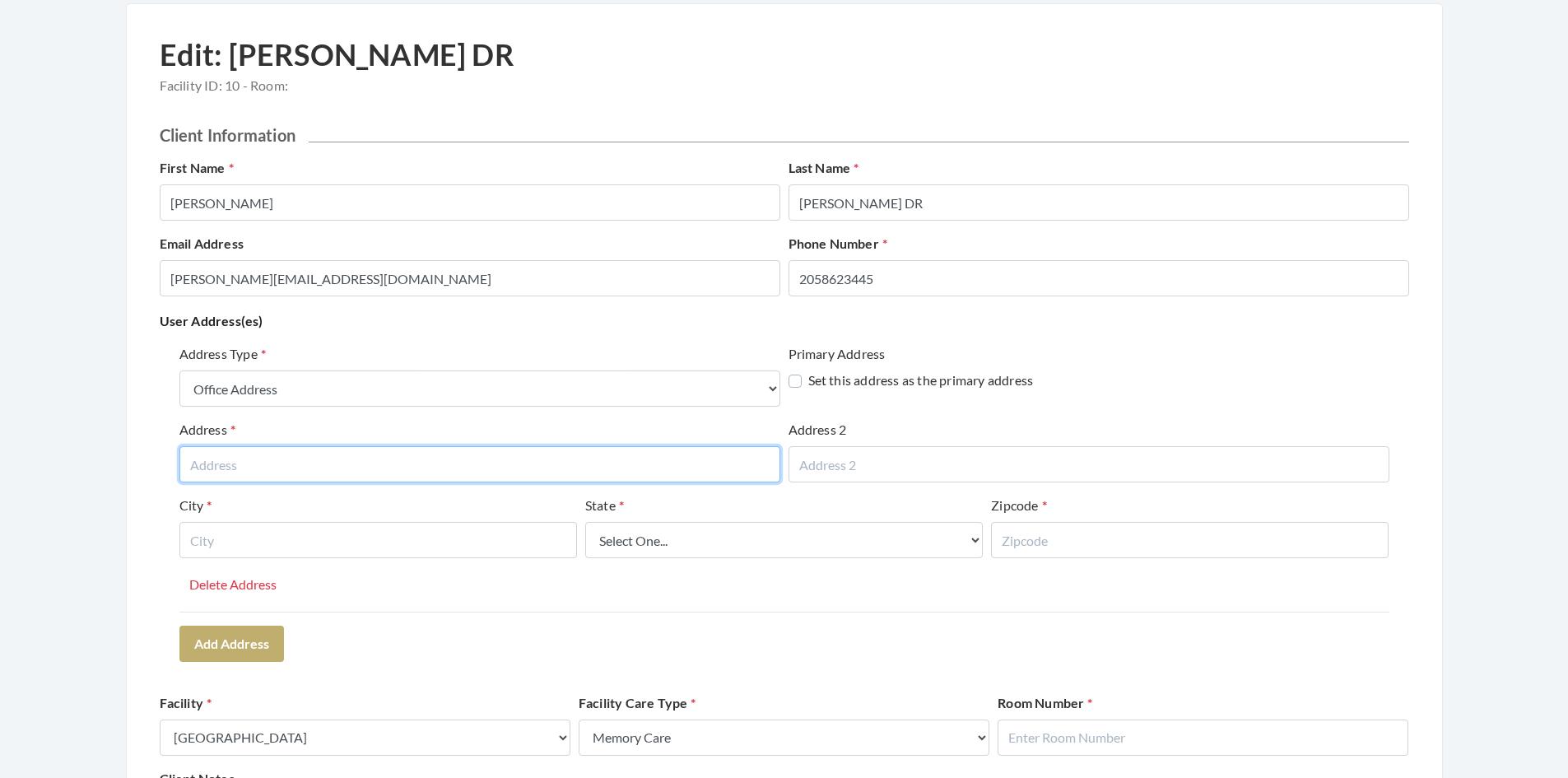
click at [287, 471] on input "text" at bounding box center [480, 464] width 601 height 36
type input "2231 Victory Lane"
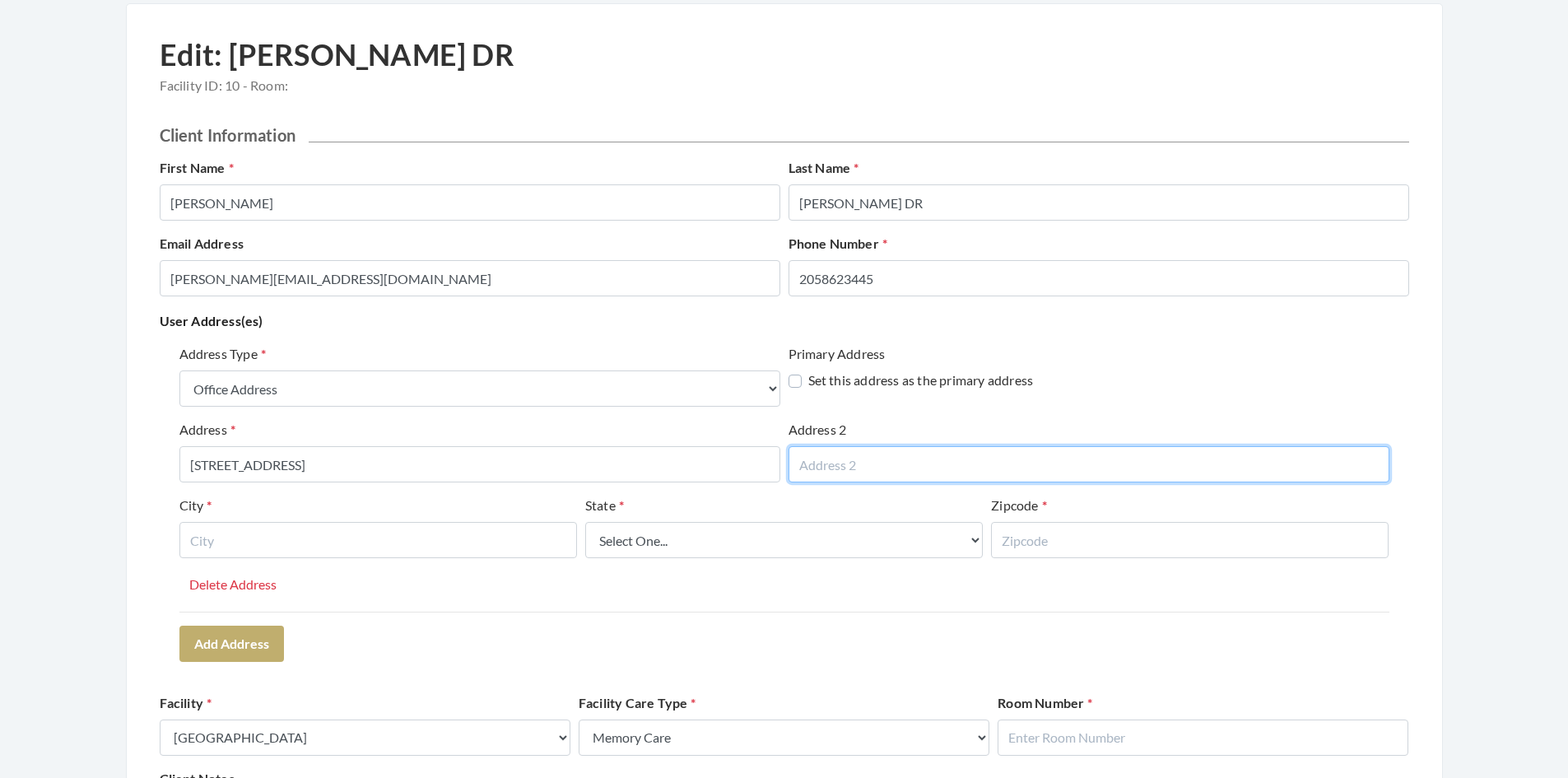
type input "Suite 100"
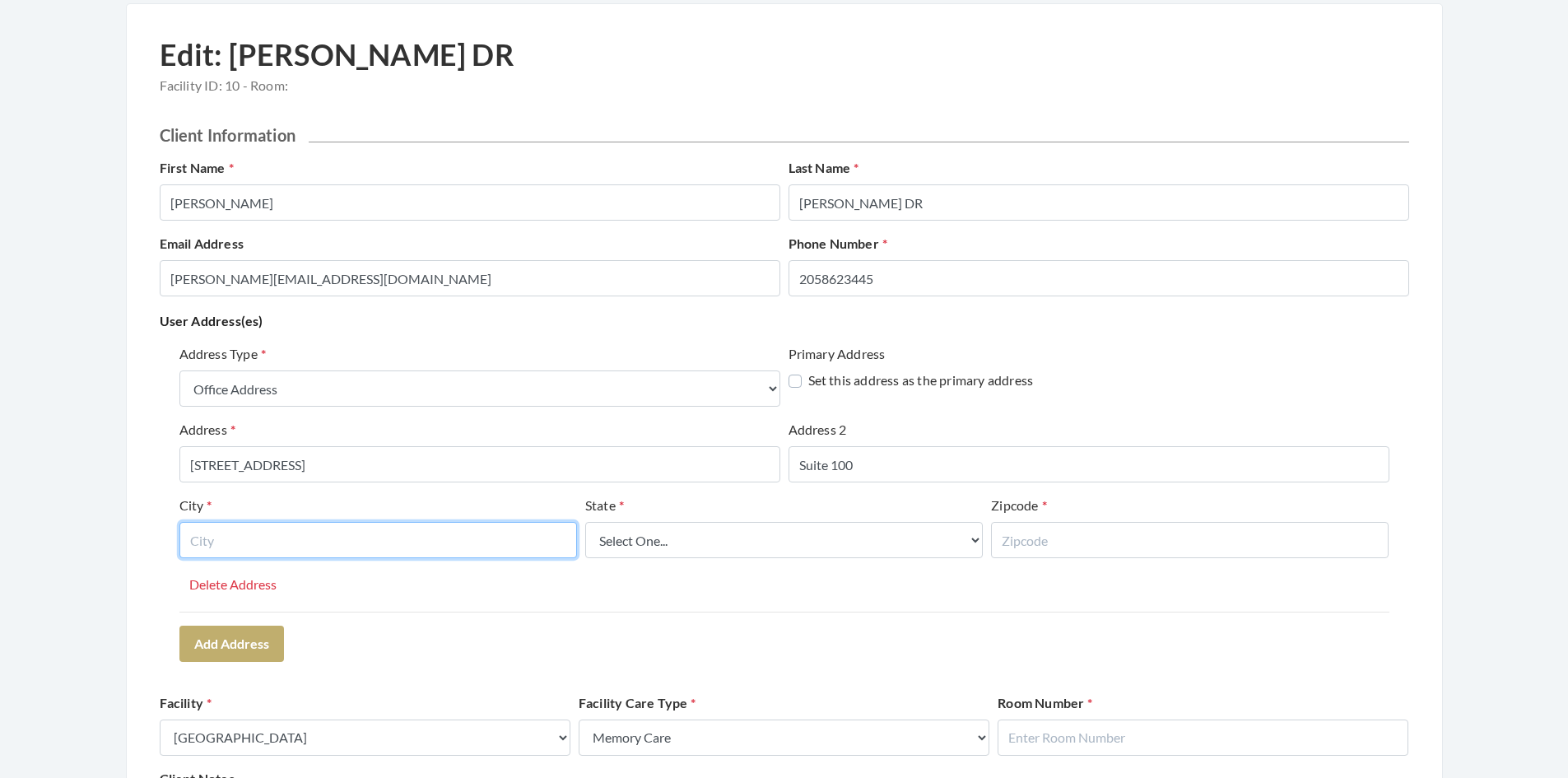
type input "Hoover"
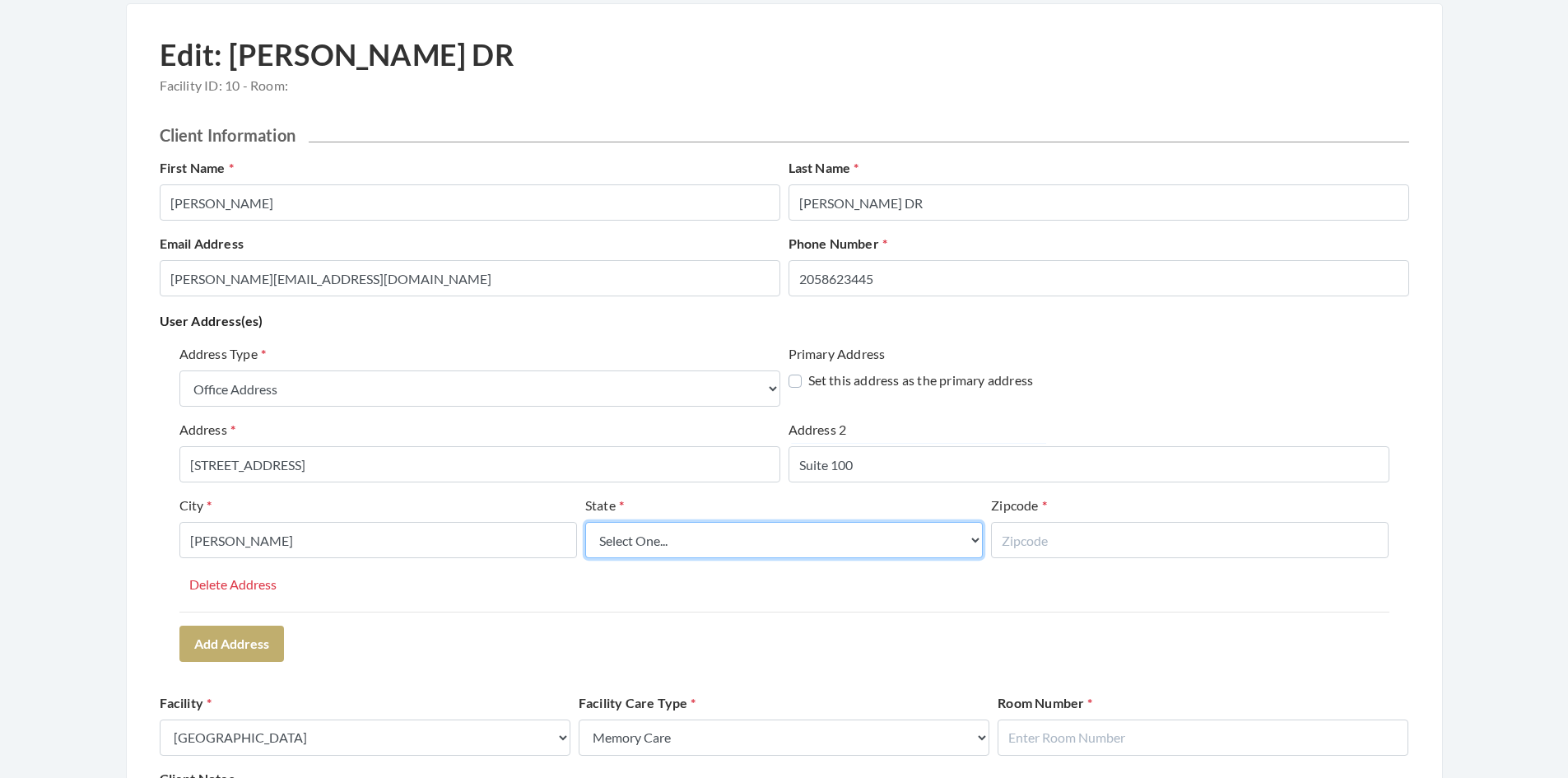
select select "al"
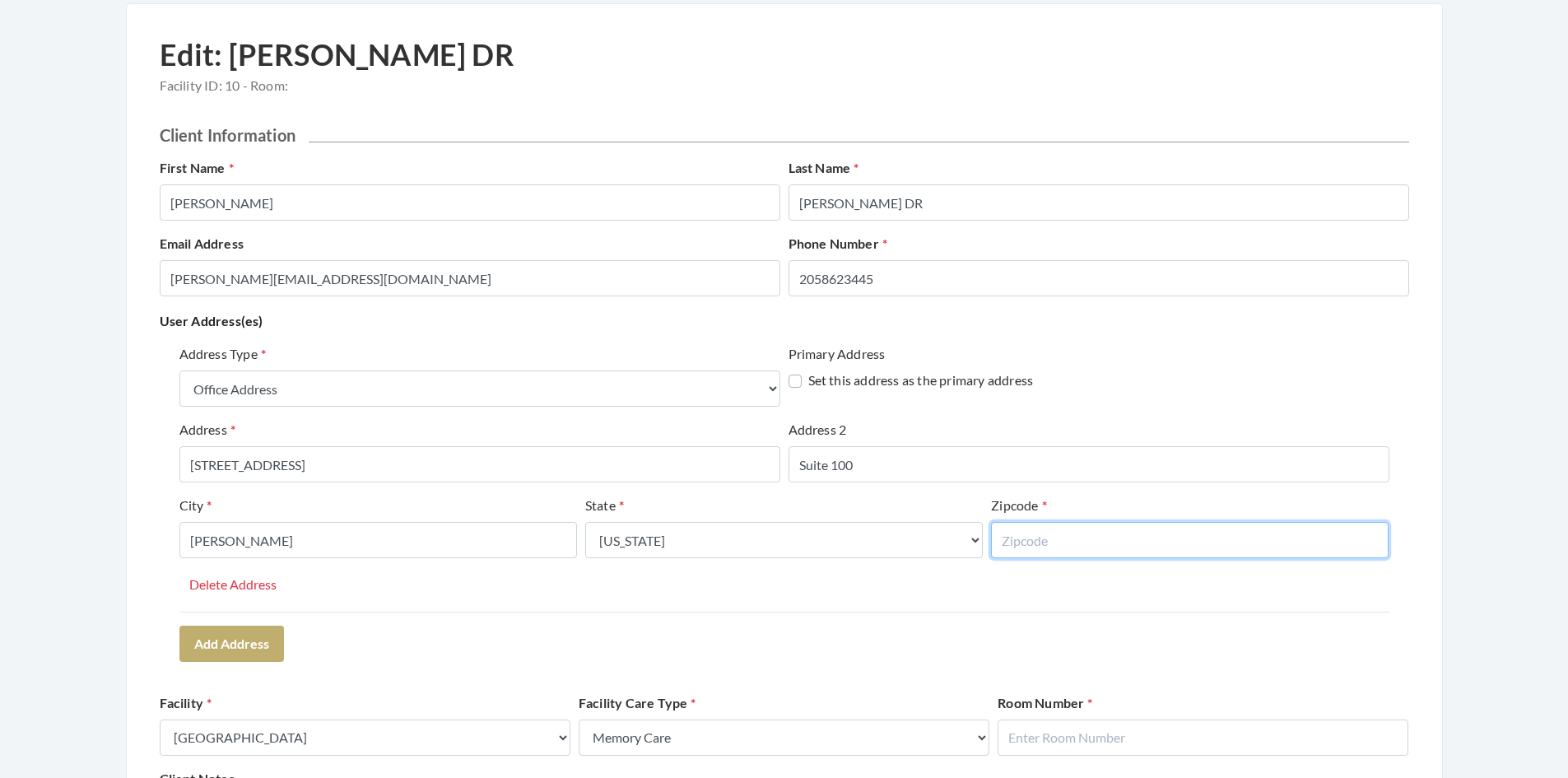
type input "35216"
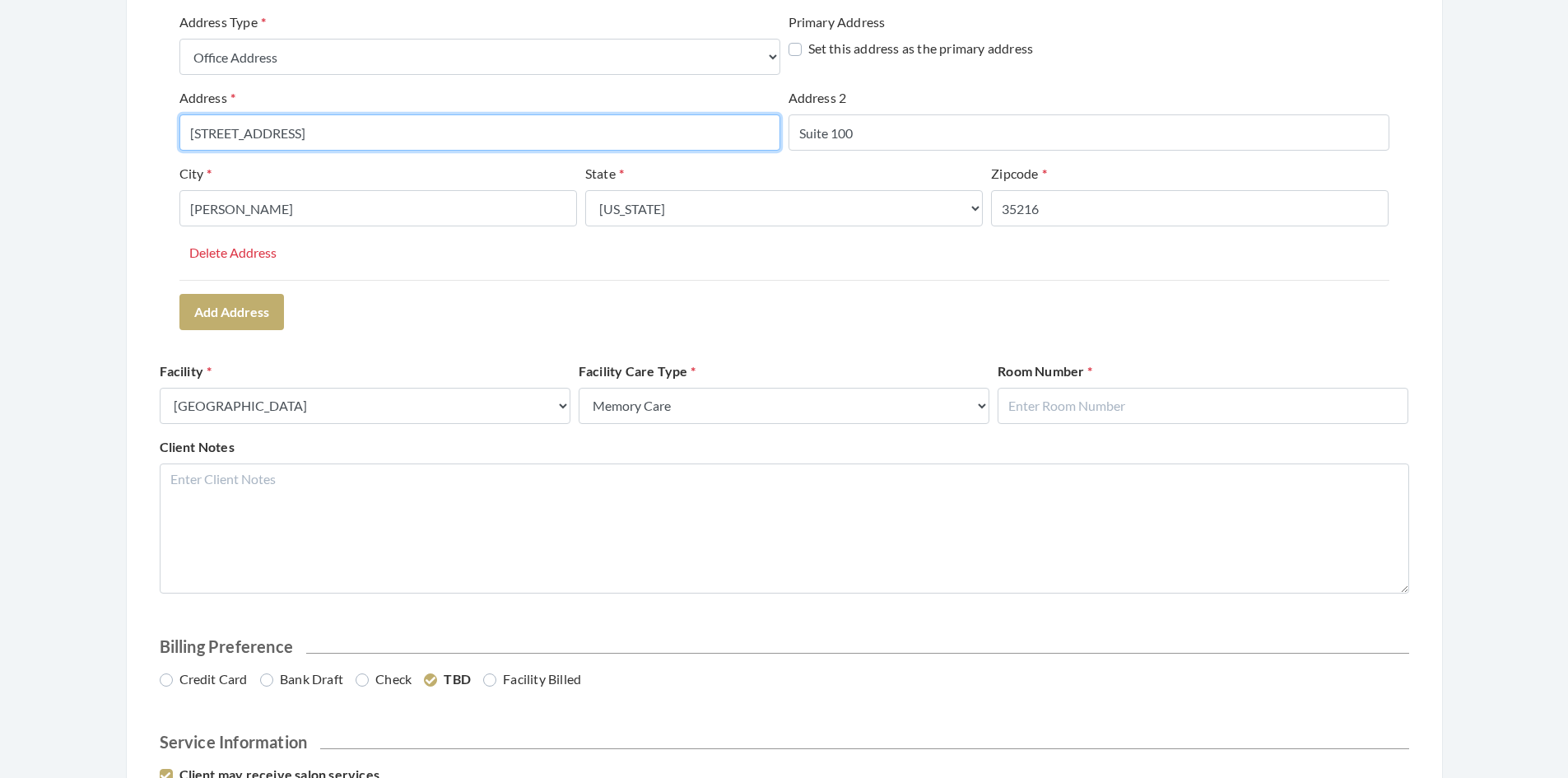
scroll to position [501, 0]
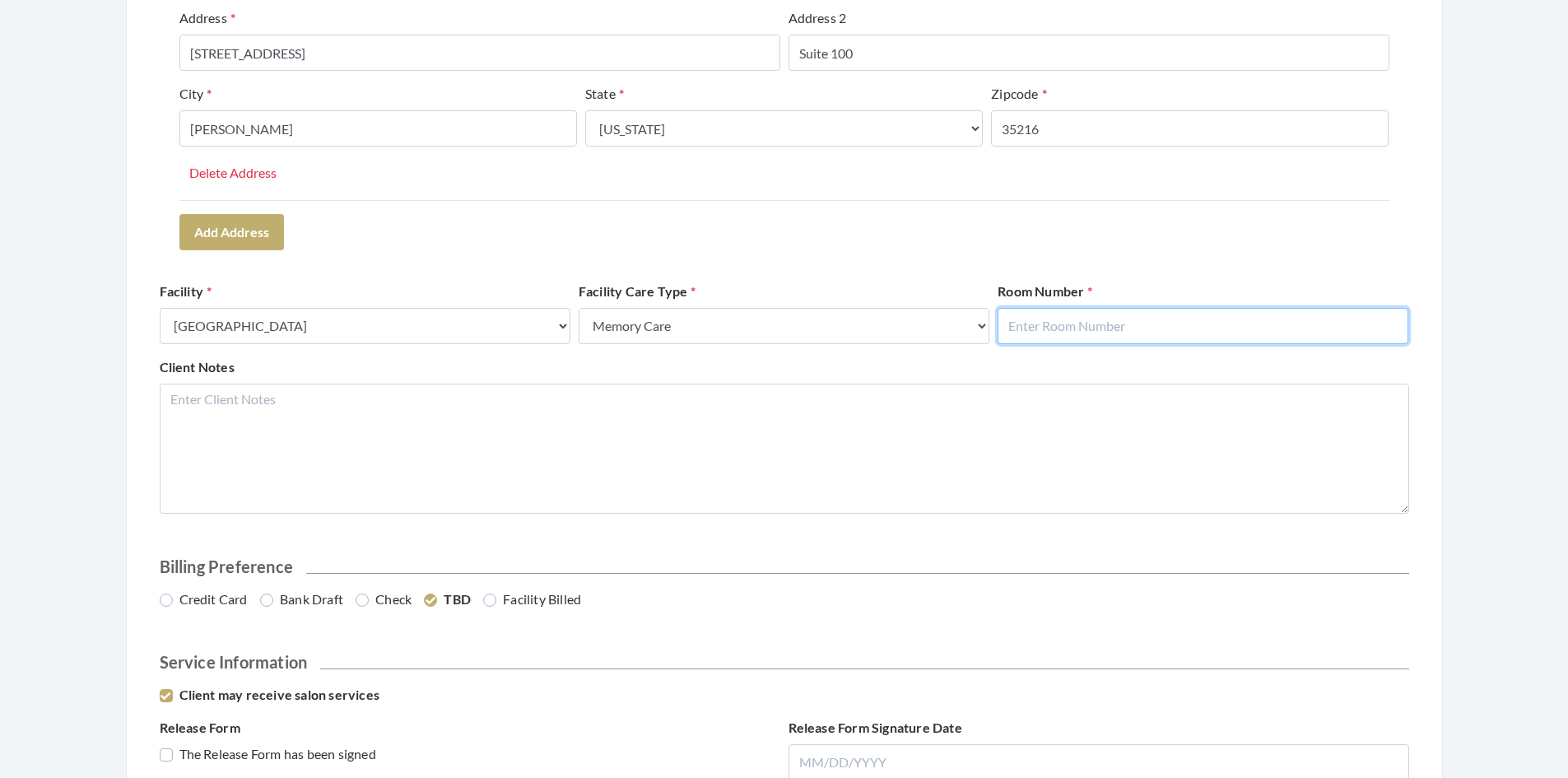
click at [1097, 323] on input "text" at bounding box center [1203, 325] width 410 height 36
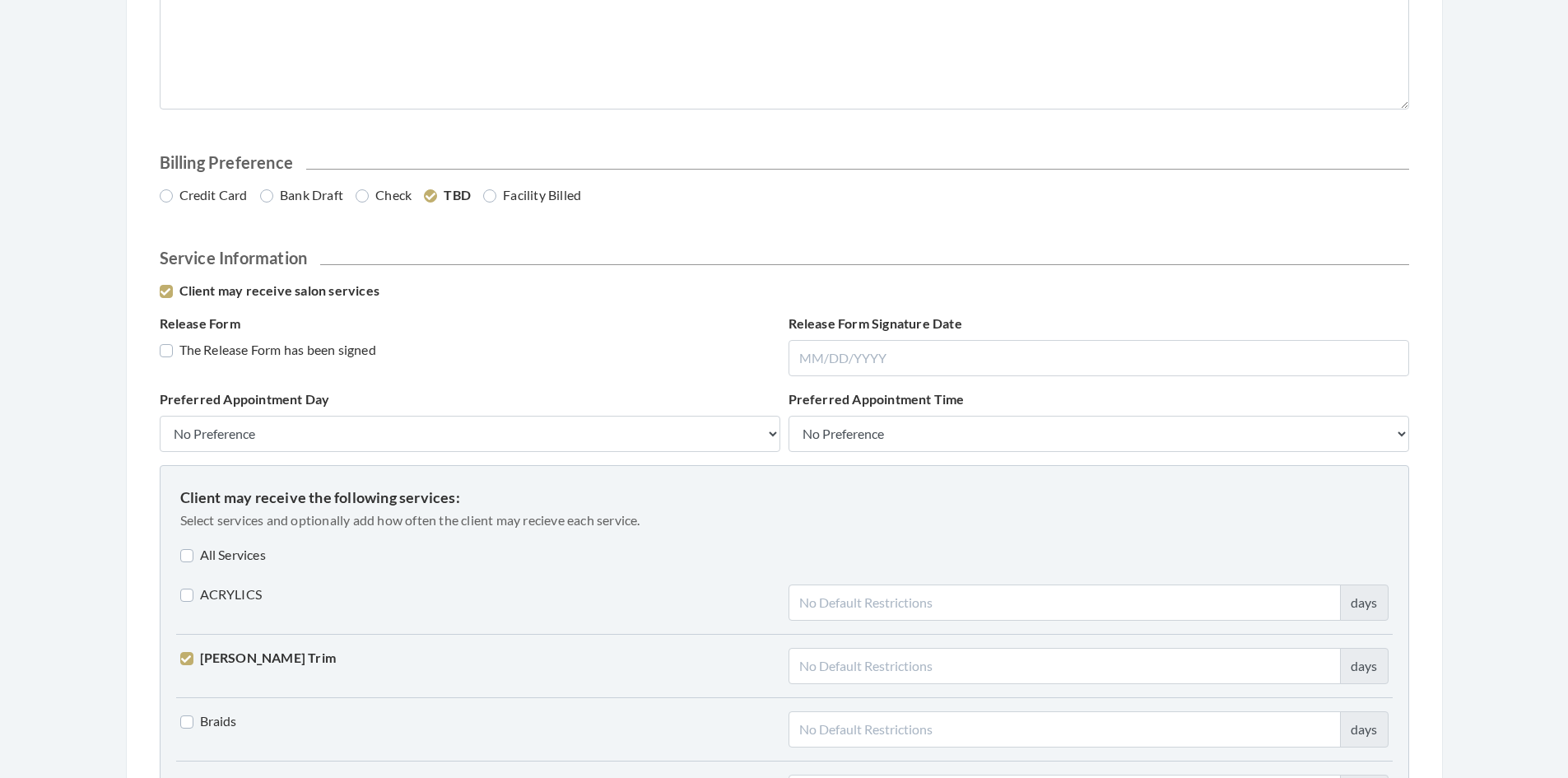
scroll to position [912, 0]
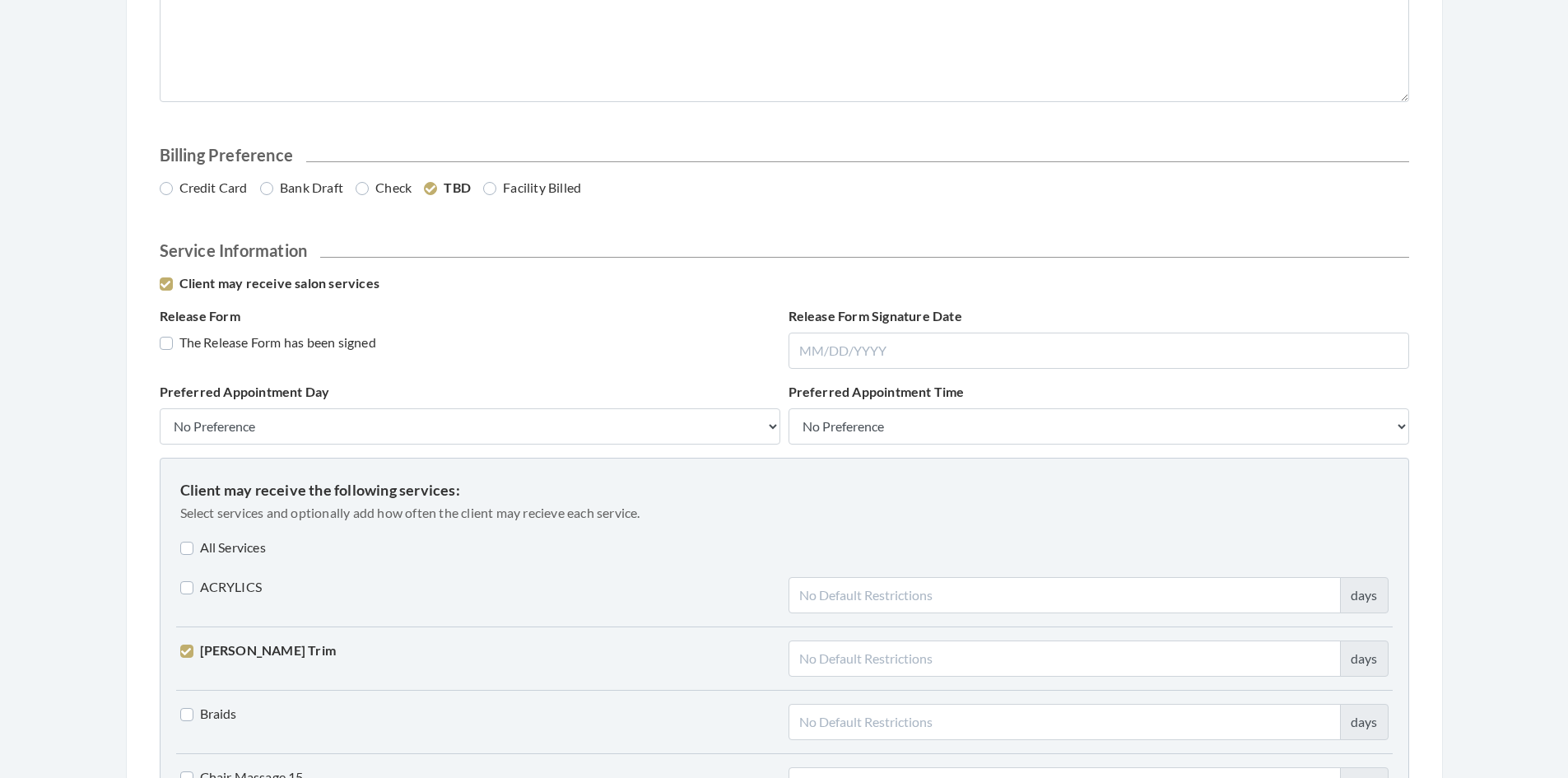
type input "1"
click at [492, 183] on label "Facility Billed" at bounding box center [532, 188] width 98 height 20
radio input "true"
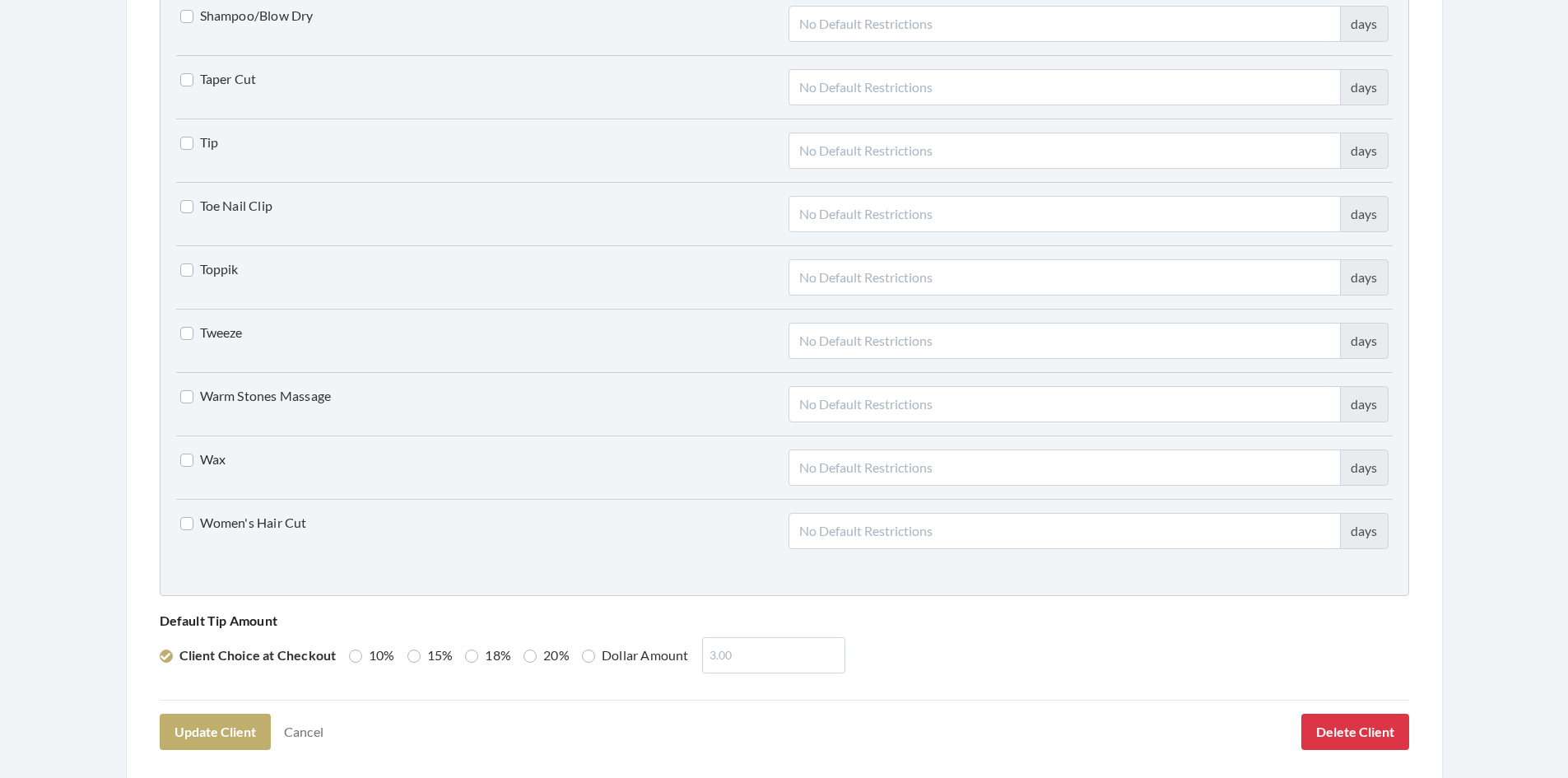
scroll to position [4054, 0]
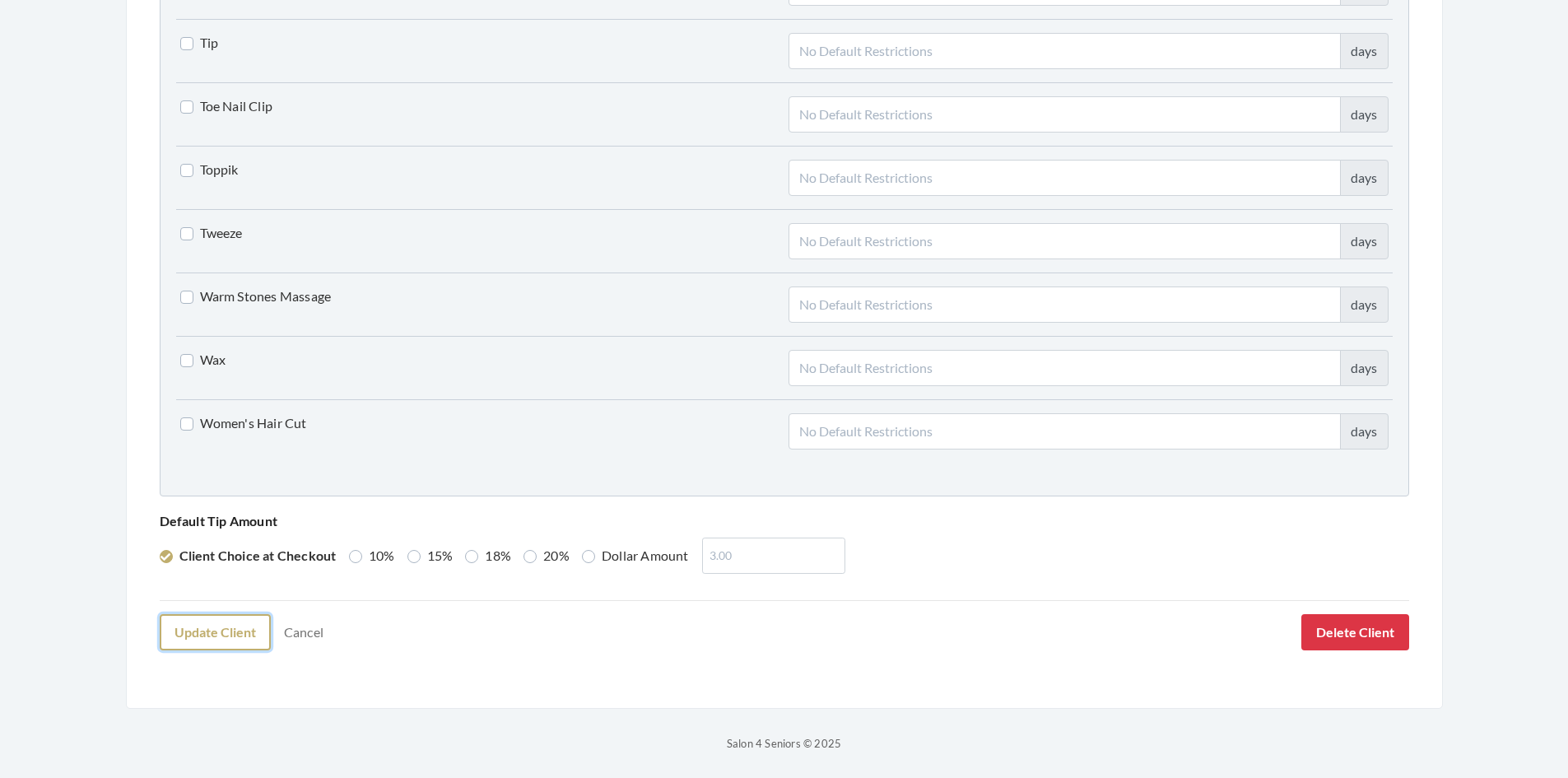
click at [203, 634] on button "Update Client" at bounding box center [215, 632] width 111 height 36
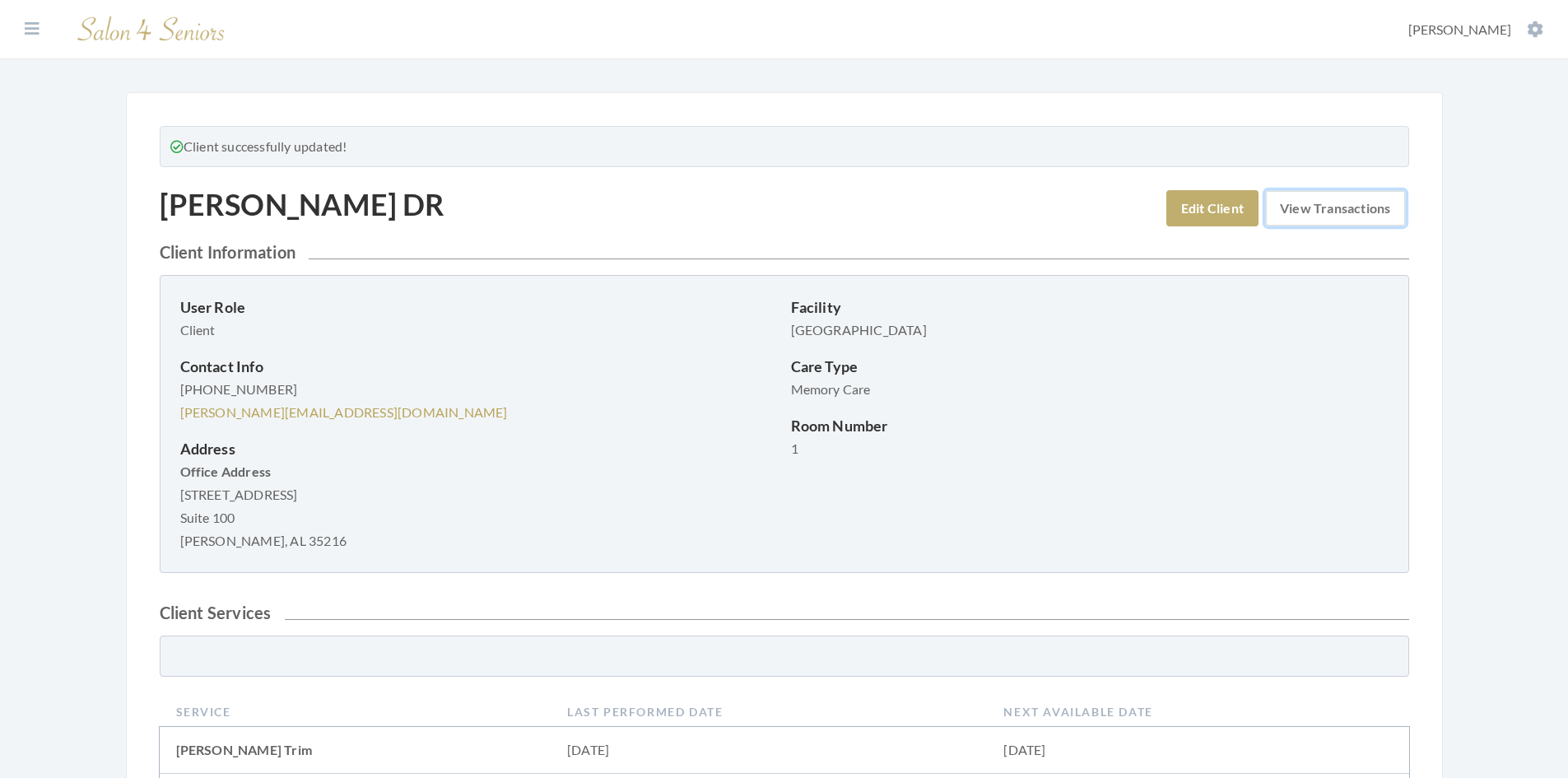
click at [1321, 213] on link "View Transactions" at bounding box center [1335, 208] width 140 height 36
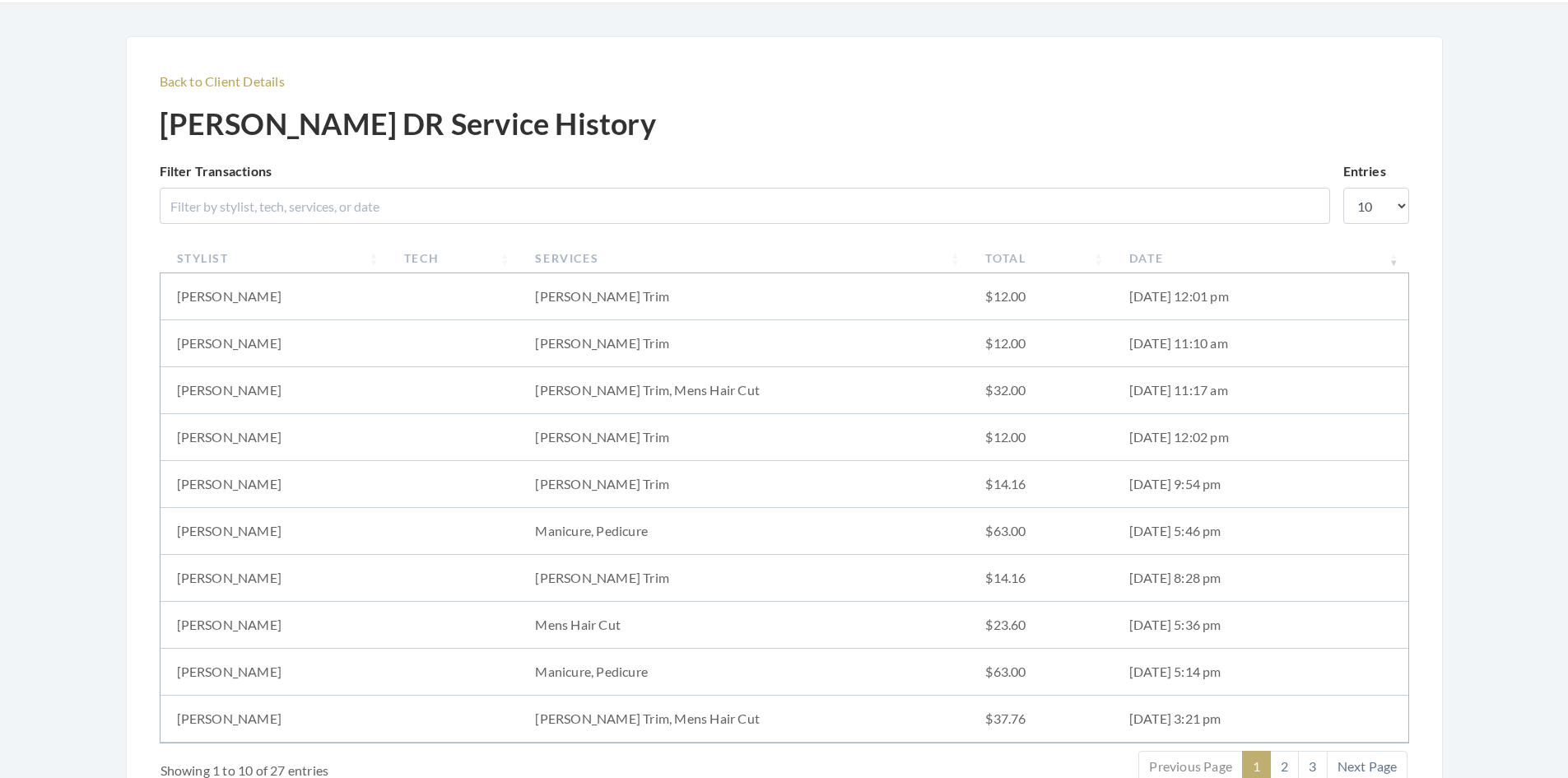
scroll to position [82, 0]
